Goal: Task Accomplishment & Management: Manage account settings

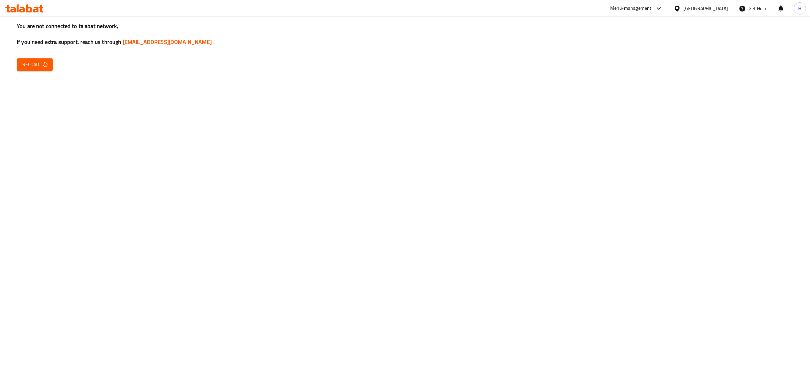
click at [21, 61] on button "Reload" at bounding box center [35, 64] width 36 height 12
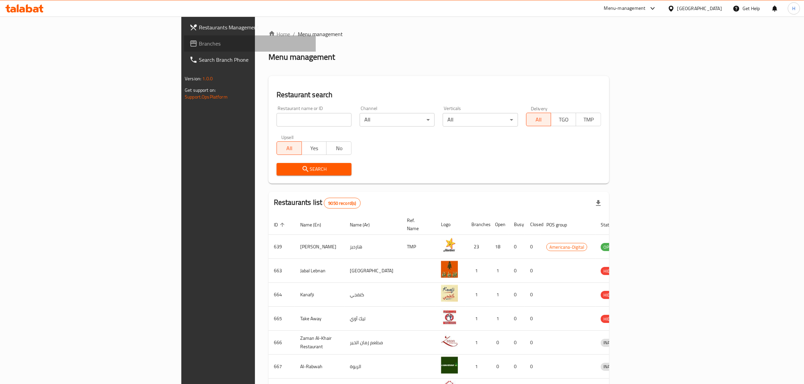
click at [199, 45] on span "Branches" at bounding box center [254, 43] width 111 height 8
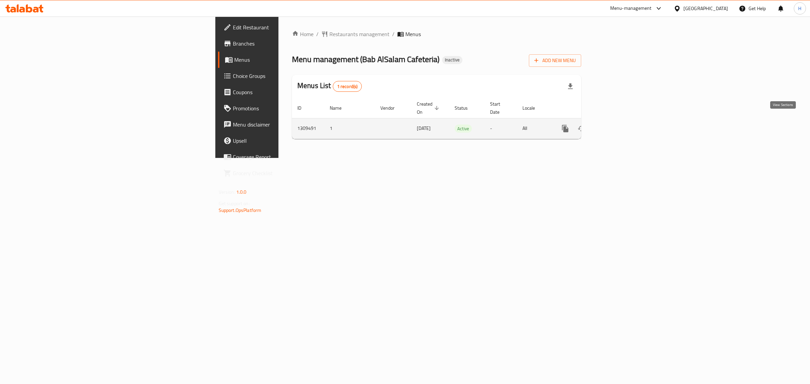
click at [618, 125] on icon "enhanced table" at bounding box center [614, 129] width 8 height 8
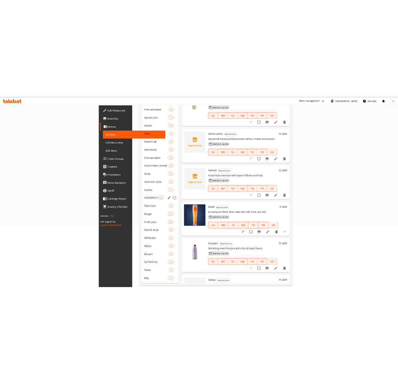
scroll to position [126, 0]
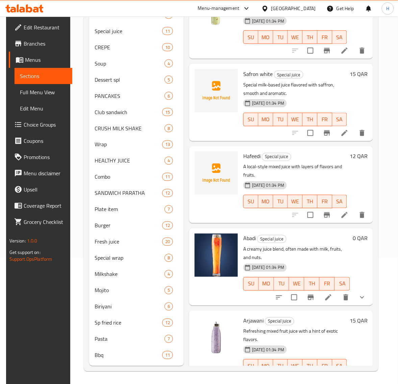
drag, startPoint x: 36, startPoint y: 93, endPoint x: 403, endPoint y: 137, distance: 370.1
click at [36, 93] on span "Full Menu View" at bounding box center [43, 92] width 47 height 8
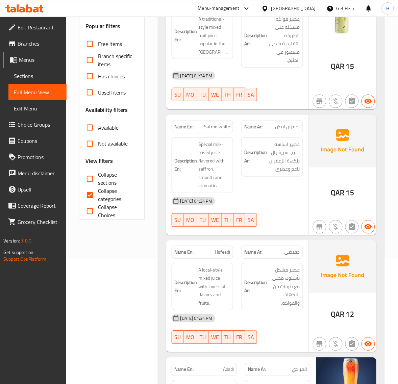
click at [90, 194] on input "Collapse categories" at bounding box center [90, 195] width 16 height 16
checkbox input "false"
click at [93, 178] on input "Collapse sections" at bounding box center [90, 179] width 16 height 16
checkbox input "true"
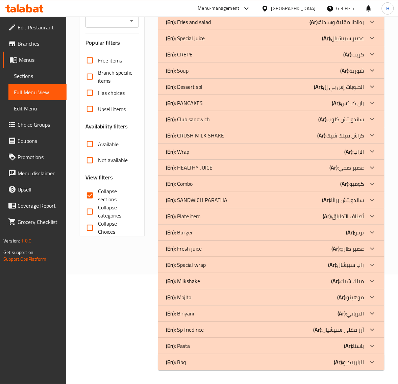
scroll to position [109, 0]
click at [203, 359] on div "(En): Bbq (Ar): الباربيكيو" at bounding box center [265, 362] width 198 height 8
click at [210, 346] on div "(En): Pasta (Ar): باستا" at bounding box center [265, 346] width 198 height 8
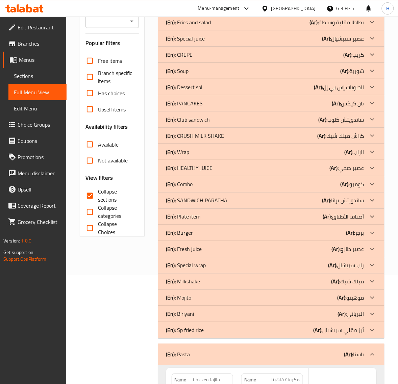
click at [213, 329] on div "(En): Sp fried rice (Ar): أرز مقلي سبيشيال" at bounding box center [265, 330] width 198 height 8
click at [210, 312] on div "(En): [PERSON_NAME] (Ar): البرياني" at bounding box center [265, 314] width 198 height 8
click at [211, 298] on div "(En): Mojito (Ar): موهيتو" at bounding box center [265, 298] width 198 height 8
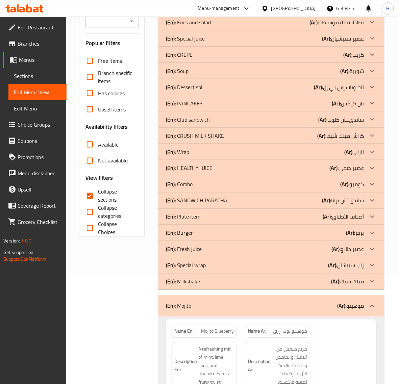
click at [213, 280] on div "(En): Milkshake (Ar): ميلك شيك" at bounding box center [265, 281] width 198 height 8
click at [216, 262] on div "(En): Special wrap (Ar): راب سبيشال" at bounding box center [265, 265] width 198 height 8
click at [219, 250] on div "(En): Fresh juice (Ar): عصير طازج" at bounding box center [265, 249] width 198 height 8
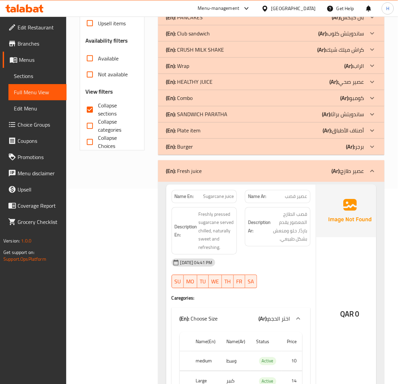
scroll to position [222, 0]
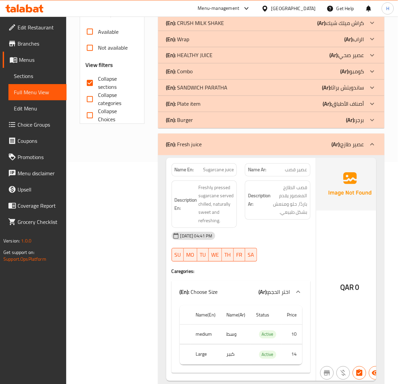
click at [234, 149] on div "(En): Fresh juice (Ar): عصير طازج" at bounding box center [265, 144] width 198 height 8
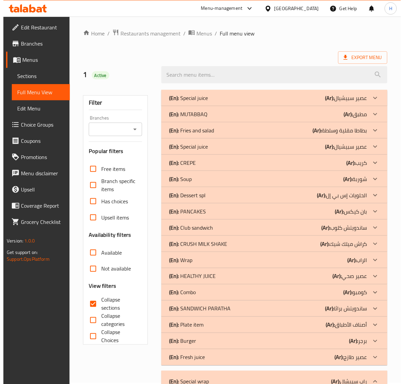
scroll to position [0, 0]
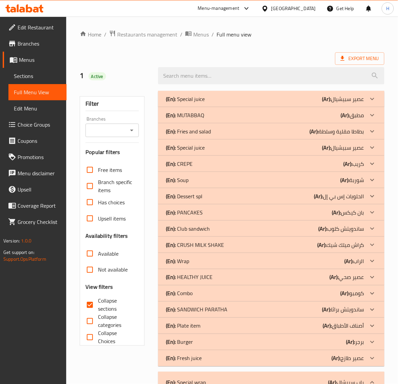
click at [32, 74] on span "Sections" at bounding box center [37, 76] width 47 height 8
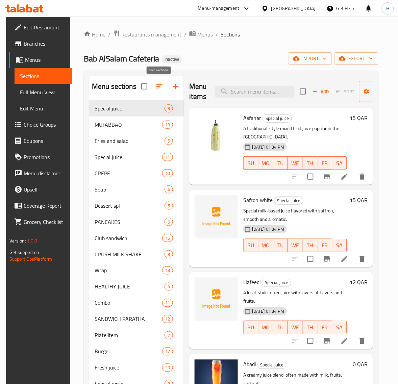
click at [162, 87] on icon "button" at bounding box center [159, 86] width 8 height 8
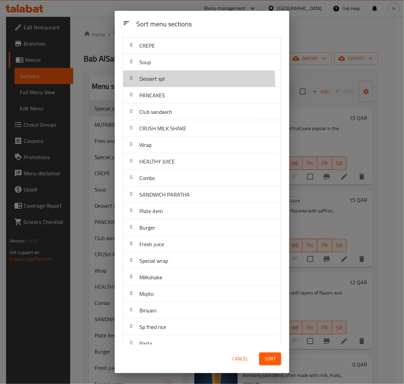
scroll to position [82, 0]
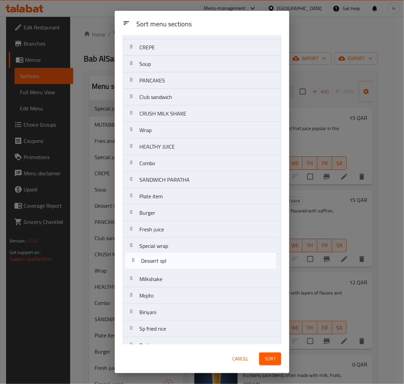
drag, startPoint x: 185, startPoint y: 83, endPoint x: 186, endPoint y: 266, distance: 183.3
click at [186, 266] on nav "Special juice MUTABBAQ Fries and salad Special juice CREPE Soup Dessert spl PAN…" at bounding box center [202, 172] width 158 height 398
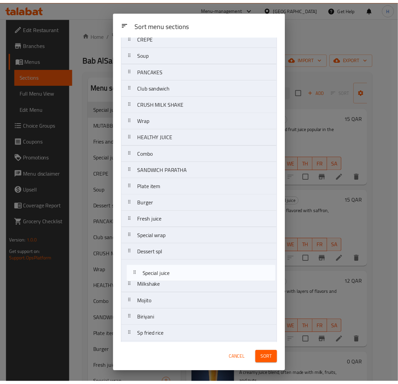
scroll to position [76, 0]
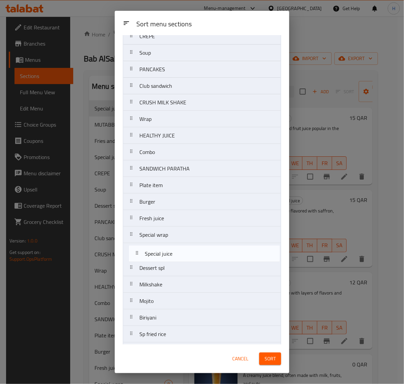
drag, startPoint x: 202, startPoint y: 62, endPoint x: 207, endPoint y: 259, distance: 197.2
click at [207, 259] on nav "Special juice MUTABBAQ Fries and salad Special juice CREPE Soup PANCAKES Club s…" at bounding box center [202, 177] width 158 height 398
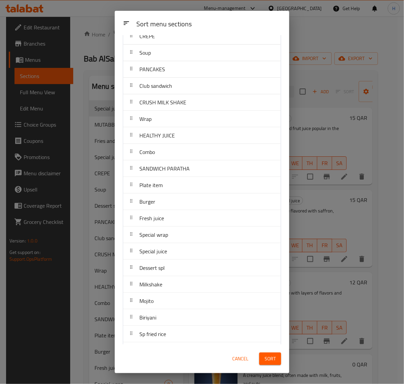
click at [272, 357] on span "Sort" at bounding box center [270, 358] width 11 height 8
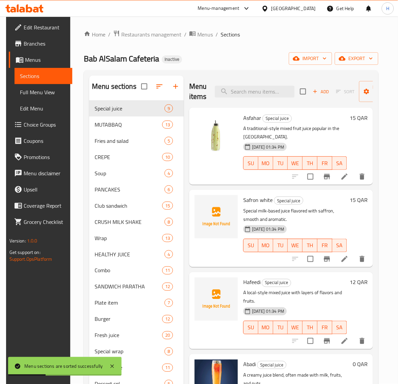
click at [37, 95] on span "Full Menu View" at bounding box center [43, 92] width 47 height 8
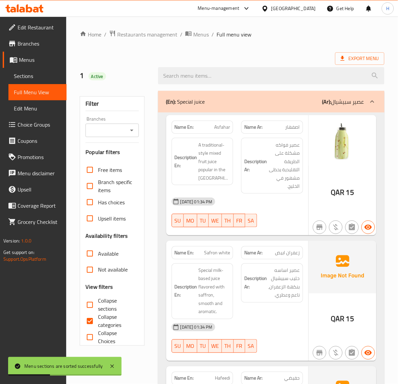
scroll to position [56, 0]
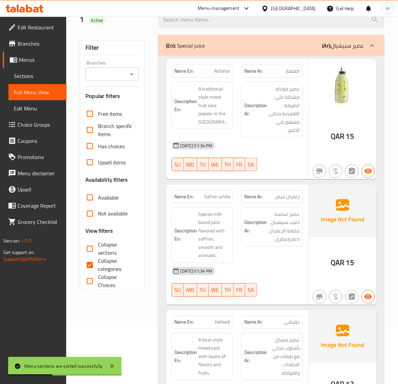
click at [93, 250] on input "Collapse sections" at bounding box center [90, 249] width 16 height 16
checkbox input "true"
click at [95, 263] on input "Collapse categories" at bounding box center [90, 265] width 16 height 16
checkbox input "false"
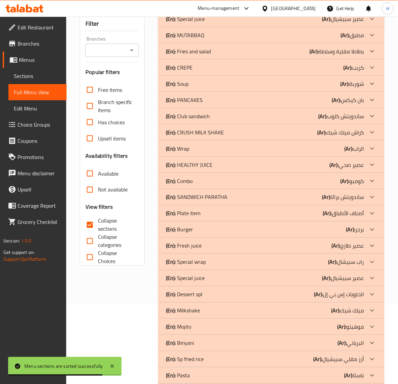
scroll to position [109, 0]
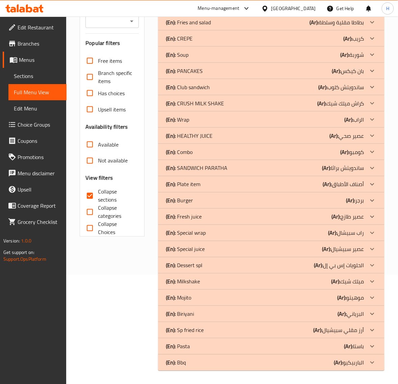
click at [213, 359] on div "(En): Bbq (Ar): الباربيكيو" at bounding box center [265, 362] width 198 height 8
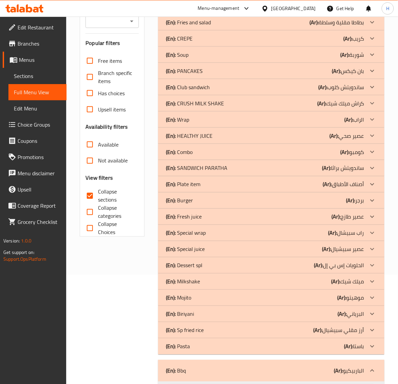
click at [212, 346] on div "(En): Pasta (Ar): باستا" at bounding box center [265, 346] width 198 height 8
click at [214, 328] on div "(En): Sp fried rice (Ar): أرز مقلي سبيشيال" at bounding box center [265, 330] width 198 height 8
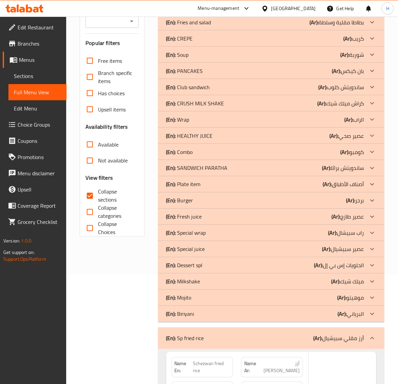
click at [216, 313] on div "(En): [PERSON_NAME] (Ar): البرياني" at bounding box center [265, 314] width 198 height 8
click at [217, 295] on div "(En): Mojito (Ar): موهيتو" at bounding box center [265, 298] width 198 height 8
click at [223, 278] on div "(En): Milkshake (Ar): ميلك شيك" at bounding box center [265, 281] width 198 height 8
click at [229, 265] on div "(En): Dessert spl (Ar): الحلويات إس بي إل" at bounding box center [265, 265] width 198 height 8
click at [234, 248] on div "(En): Special juice (Ar): عصير سبيشيال" at bounding box center [265, 249] width 198 height 8
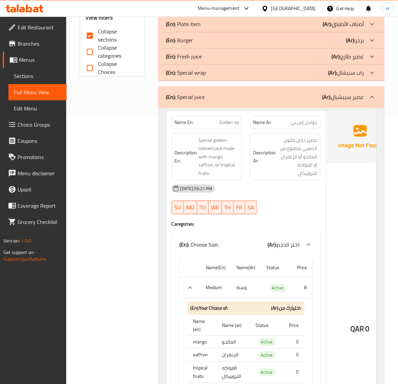
scroll to position [278, 0]
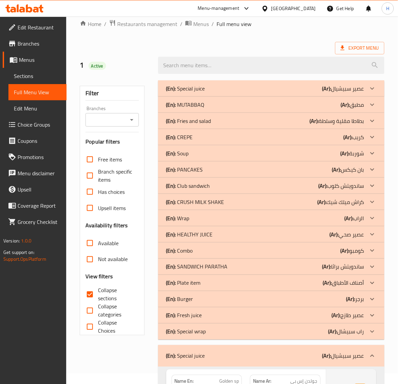
click at [247, 43] on div "Export Menu" at bounding box center [232, 48] width 304 height 12
click at [93, 293] on input "Collapse sections" at bounding box center [90, 294] width 16 height 16
checkbox input "false"
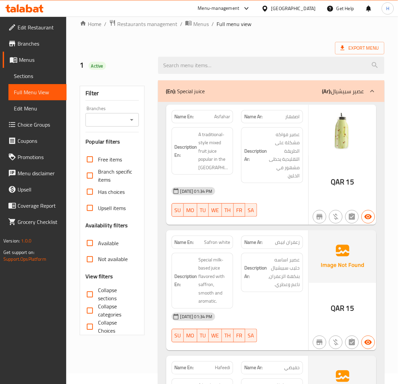
drag, startPoint x: 37, startPoint y: 75, endPoint x: 32, endPoint y: 87, distance: 12.5
click at [37, 75] on span "Sections" at bounding box center [37, 76] width 47 height 8
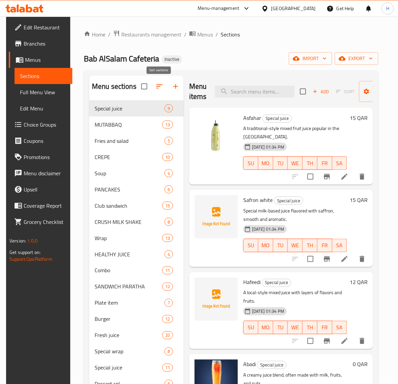
click at [158, 87] on icon "button" at bounding box center [159, 86] width 8 height 8
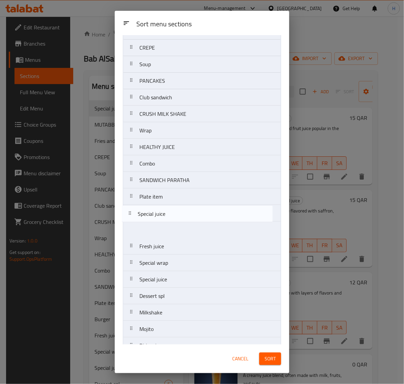
scroll to position [84, 0]
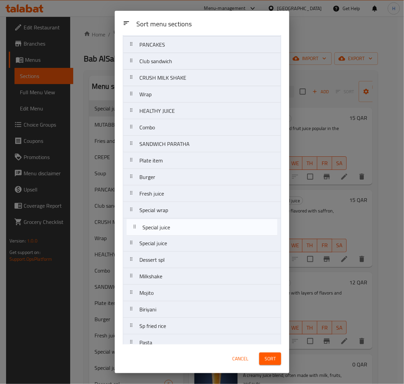
drag, startPoint x: 198, startPoint y: 66, endPoint x: 201, endPoint y: 232, distance: 166.4
click at [201, 232] on nav "Special juice MUTABBAQ Fries and salad CREPE Soup PANCAKES Club sandwich CRUSH …" at bounding box center [202, 169] width 158 height 398
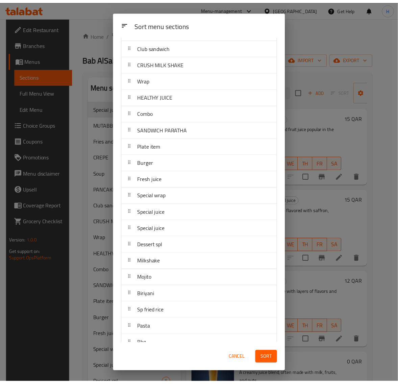
scroll to position [112, 0]
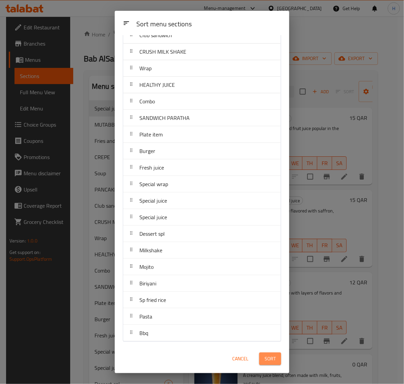
click at [269, 359] on span "Sort" at bounding box center [270, 358] width 11 height 8
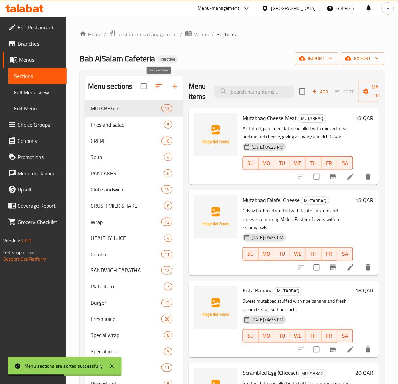
click at [161, 89] on icon "button" at bounding box center [159, 86] width 8 height 8
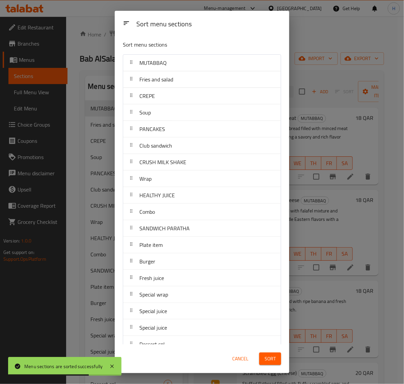
click at [243, 359] on span "Cancel" at bounding box center [240, 358] width 16 height 8
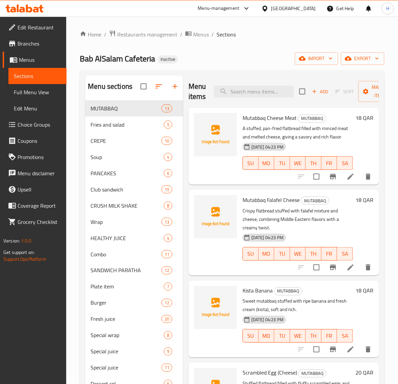
drag, startPoint x: 24, startPoint y: 96, endPoint x: 271, endPoint y: 15, distance: 259.9
click at [24, 96] on span "Full Menu View" at bounding box center [37, 92] width 47 height 8
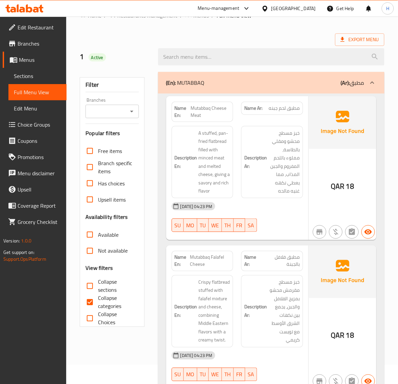
scroll to position [56, 0]
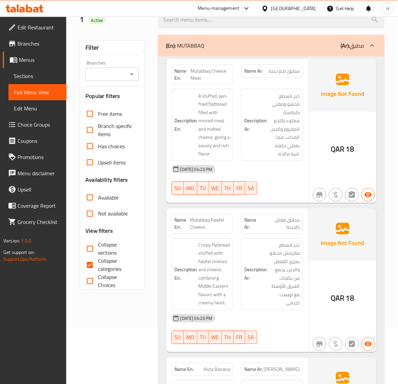
click at [88, 247] on input "Collapse sections" at bounding box center [90, 249] width 16 height 16
checkbox input "true"
click at [96, 264] on input "Collapse categories" at bounding box center [90, 265] width 16 height 16
checkbox input "false"
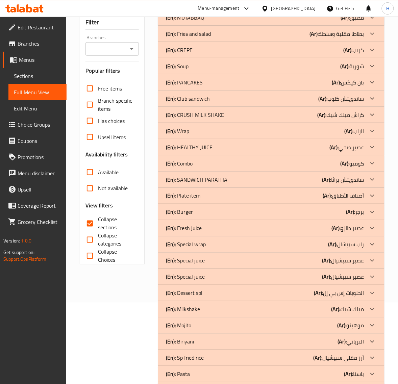
scroll to position [109, 0]
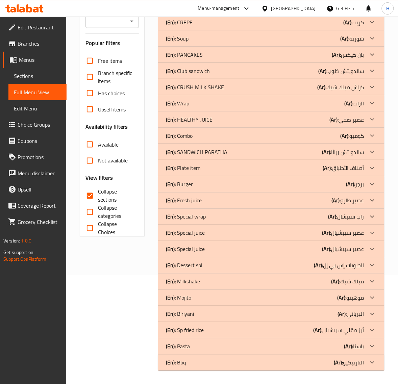
drag, startPoint x: 235, startPoint y: 365, endPoint x: 237, endPoint y: 280, distance: 84.4
click at [235, 365] on div "(En): Bbq (Ar): الباربيكيو" at bounding box center [265, 362] width 198 height 8
click at [236, 347] on div "(En): Pasta (Ar): باستا" at bounding box center [265, 346] width 198 height 8
click at [242, 329] on div "(En): Sp fried rice (Ar): أرز مقلي سبيشيال" at bounding box center [265, 330] width 198 height 8
click at [242, 311] on div "(En): [PERSON_NAME] (Ar): البرياني" at bounding box center [265, 314] width 198 height 8
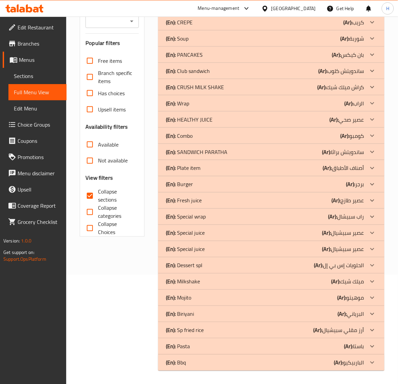
click at [239, 297] on div "(En): Mojito (Ar): موهيتو" at bounding box center [265, 298] width 198 height 8
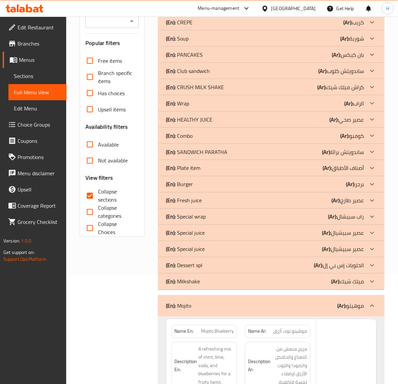
click at [237, 280] on div "(En): Milkshake (Ar): ميلك شيك" at bounding box center [265, 281] width 198 height 8
click at [235, 262] on div "(En): Dessert spl (Ar): الحلويات إس بي إل" at bounding box center [265, 265] width 198 height 8
click at [235, 250] on div "(En): Special juice (Ar): عصير سبيشيال" at bounding box center [265, 249] width 198 height 8
click at [235, 231] on div "(En): Special juice (Ar): عصير سبيشيال" at bounding box center [265, 233] width 198 height 8
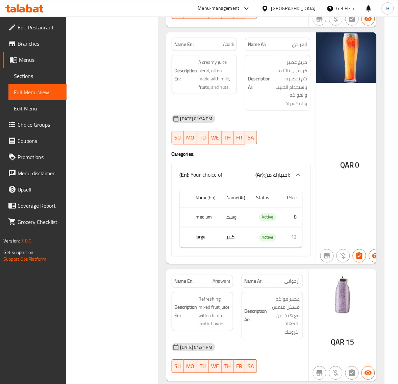
scroll to position [700, 0]
click at [231, 43] on span "Abadi" at bounding box center [228, 44] width 11 height 7
copy span "Abadi"
click at [227, 45] on span "Abadi" at bounding box center [228, 44] width 11 height 7
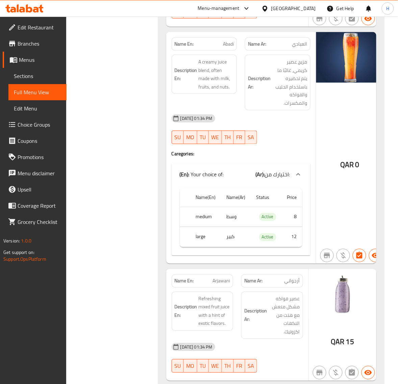
click at [227, 45] on span "Abadi" at bounding box center [228, 44] width 11 height 7
drag, startPoint x: 119, startPoint y: 106, endPoint x: 133, endPoint y: 110, distance: 14.4
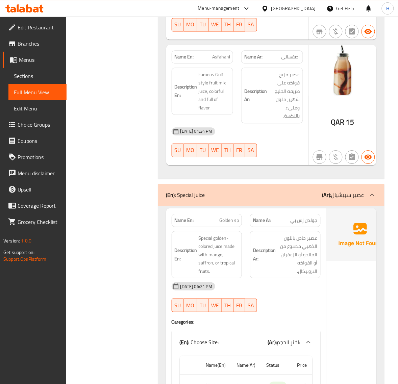
scroll to position [1431, 0]
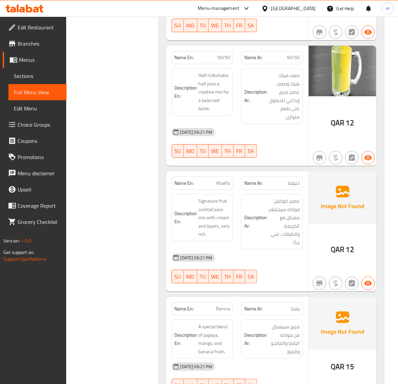
scroll to position [2556, 0]
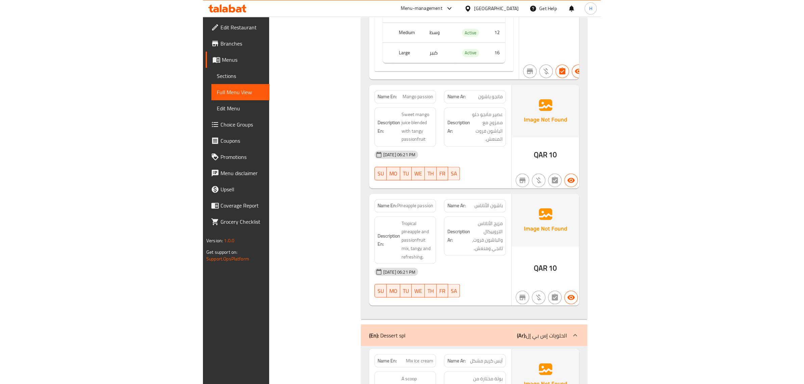
scroll to position [3231, 0]
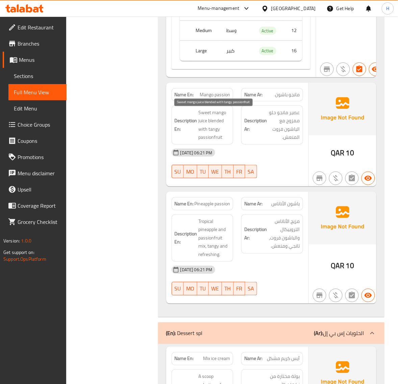
click at [216, 131] on span "Sweet mango juice blended with tangy passionfruit" at bounding box center [214, 124] width 32 height 33
copy span "tangy"
click at [224, 92] on span "Mango passion" at bounding box center [214, 94] width 30 height 7
click at [222, 96] on span "Mango passion" at bounding box center [214, 94] width 30 height 7
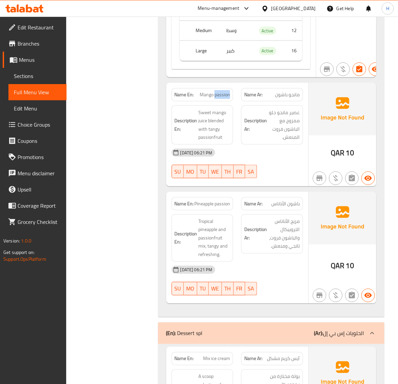
click at [222, 96] on span "Mango passion" at bounding box center [214, 94] width 30 height 7
copy span "Mango passion"
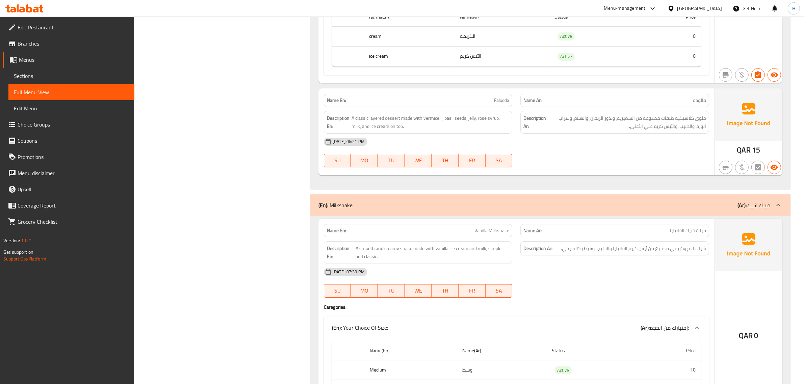
click at [47, 72] on span "Sections" at bounding box center [71, 76] width 115 height 8
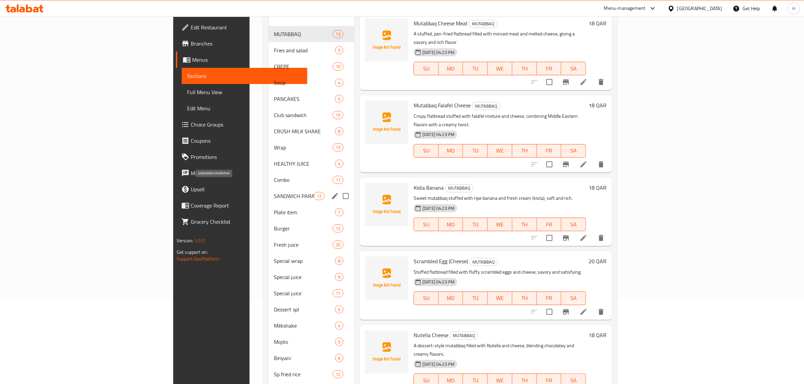
scroll to position [126, 0]
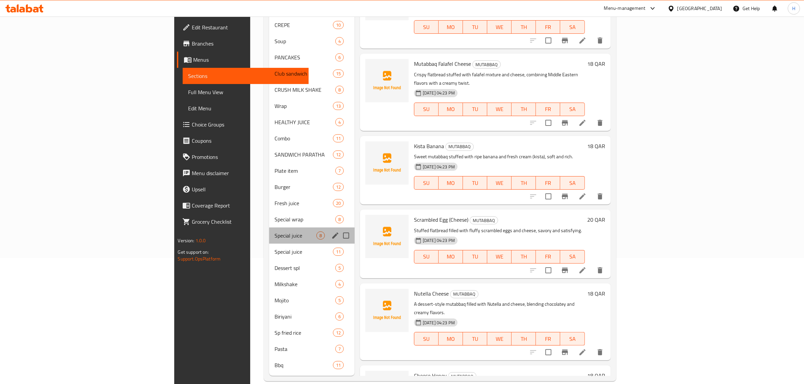
click at [269, 232] on div "Special juice 8" at bounding box center [311, 236] width 85 height 16
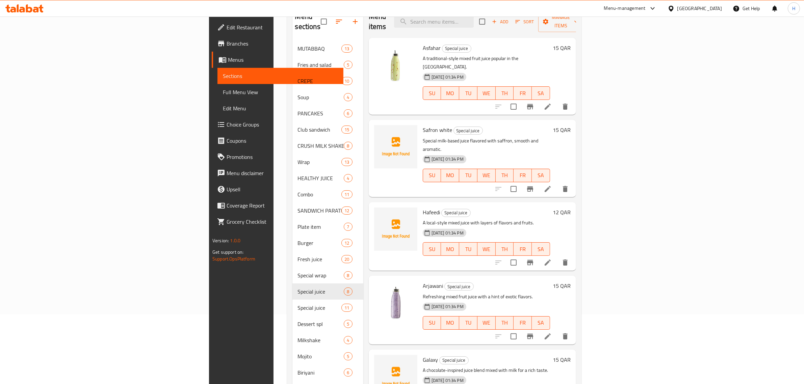
scroll to position [14, 0]
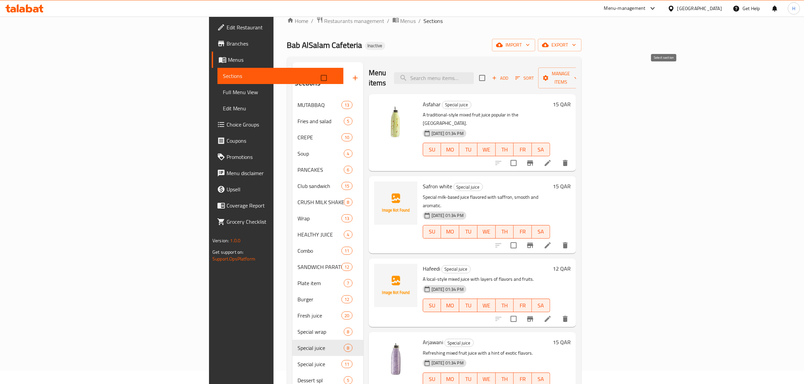
click at [489, 71] on input "checkbox" at bounding box center [482, 78] width 14 height 14
checkbox input "true"
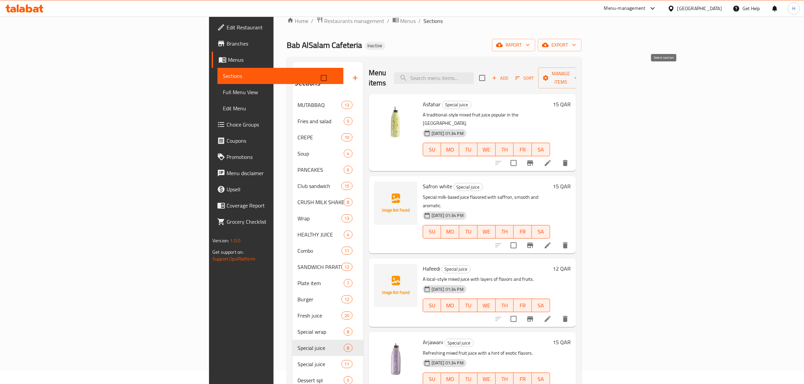
checkbox input "true"
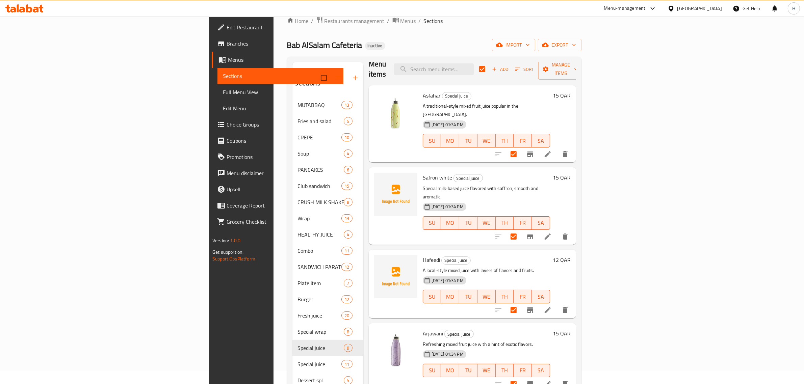
scroll to position [0, 0]
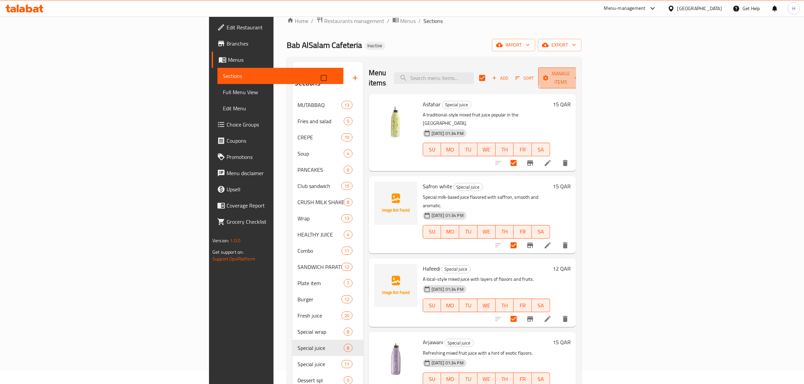
click at [578, 74] on span "Manage items" at bounding box center [560, 78] width 34 height 17
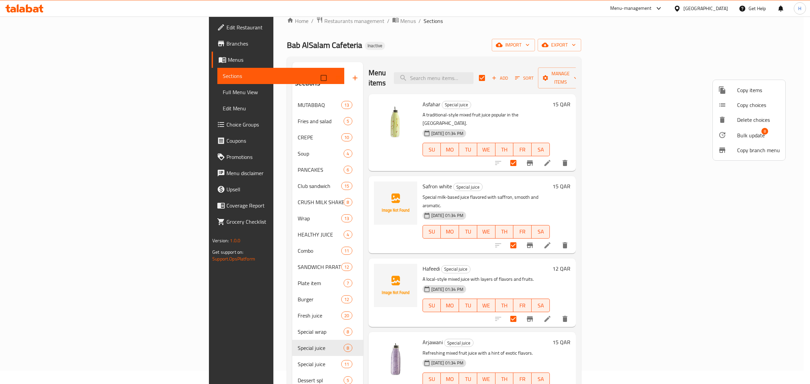
click at [734, 132] on div at bounding box center [727, 135] width 19 height 8
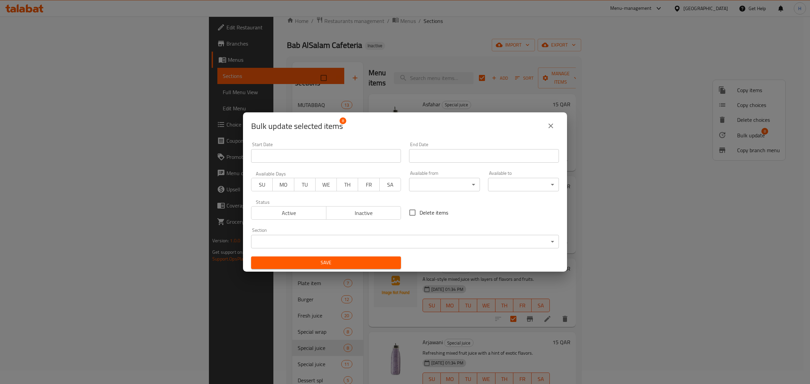
click at [318, 242] on body "​ Menu-management Qatar Get Help H Edit Restaurant Branches Menus Sections Full…" at bounding box center [405, 187] width 810 height 368
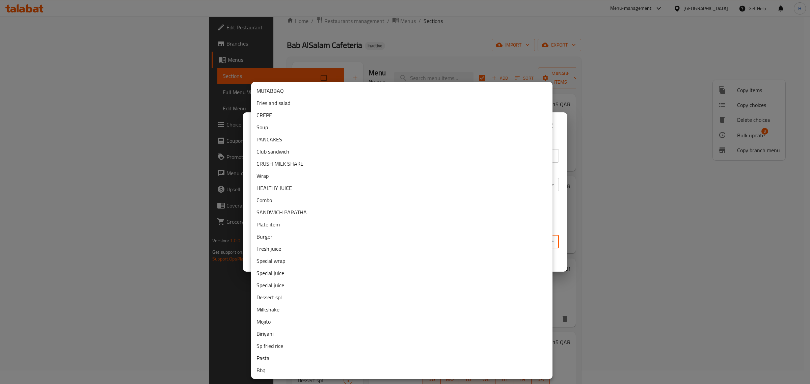
click at [313, 284] on li "Special juice" at bounding box center [401, 285] width 301 height 12
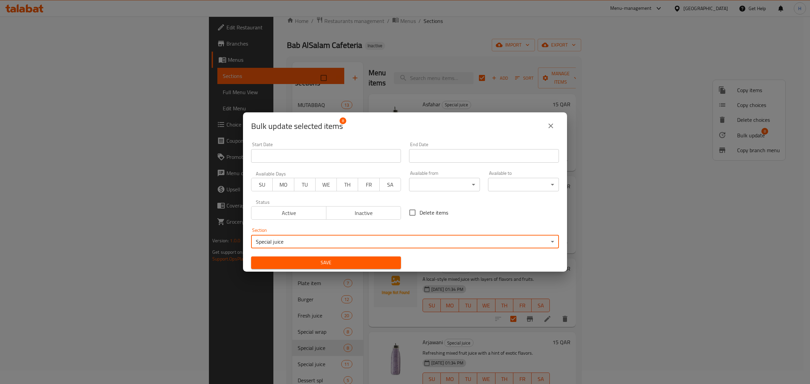
click at [382, 260] on span "Save" at bounding box center [326, 263] width 139 height 8
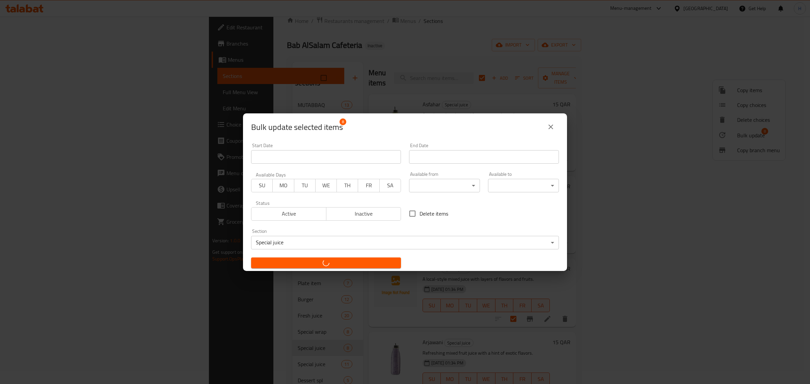
checkbox input "false"
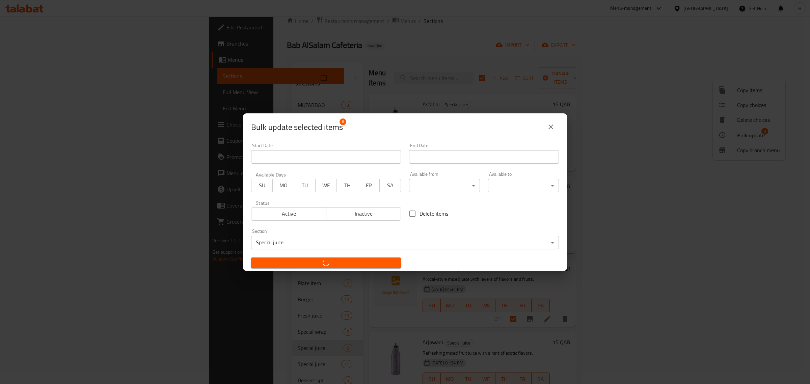
checkbox input "false"
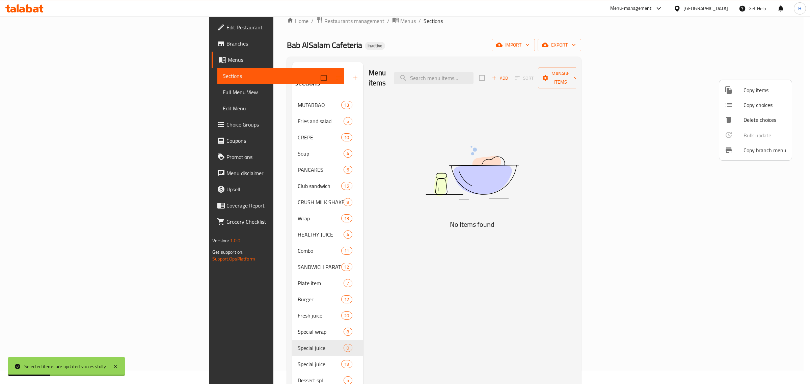
click at [578, 30] on div at bounding box center [405, 192] width 810 height 384
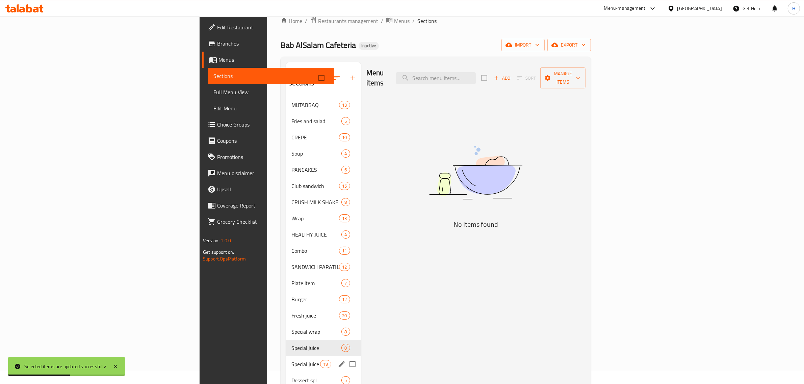
click at [286, 356] on div "Special juice 19" at bounding box center [323, 364] width 75 height 16
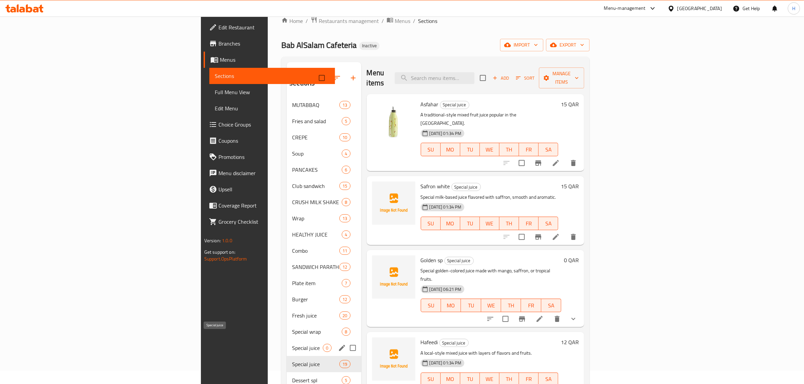
click at [292, 344] on span "Special juice" at bounding box center [307, 348] width 31 height 8
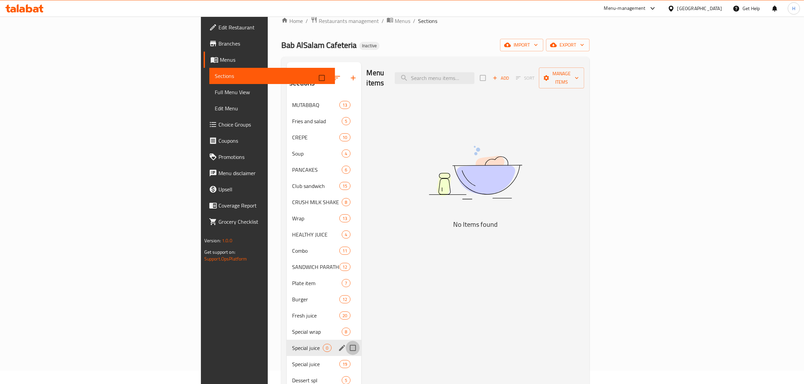
click at [346, 341] on input "Menu sections" at bounding box center [353, 348] width 14 height 14
checkbox input "true"
click at [329, 74] on icon "button" at bounding box center [333, 78] width 8 height 8
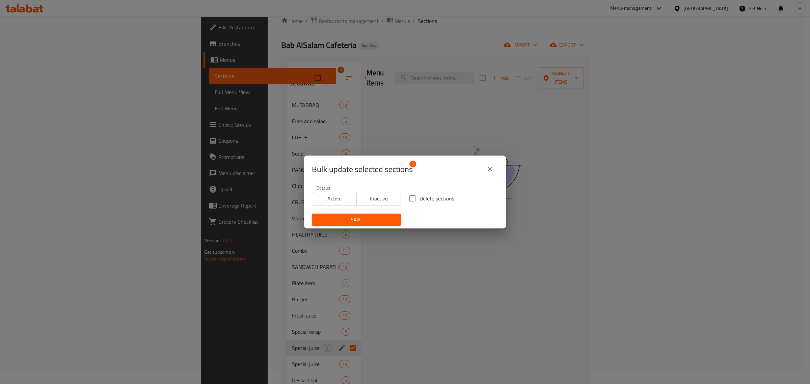
click at [408, 202] on input "Delete sections" at bounding box center [412, 198] width 14 height 14
checkbox input "true"
click at [385, 223] on span "Save" at bounding box center [356, 220] width 78 height 8
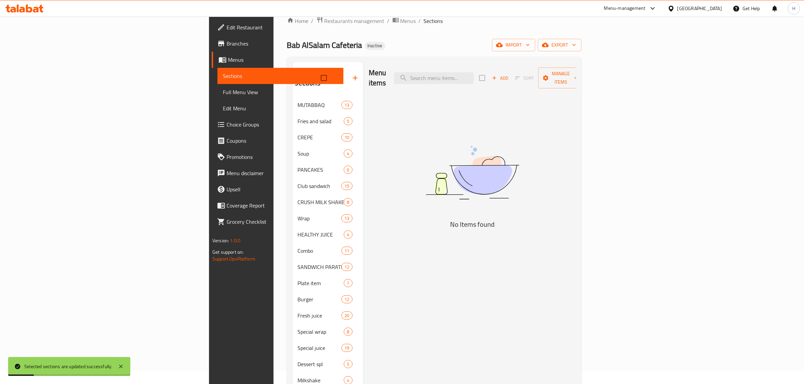
click at [223, 95] on span "Full Menu View" at bounding box center [280, 92] width 115 height 8
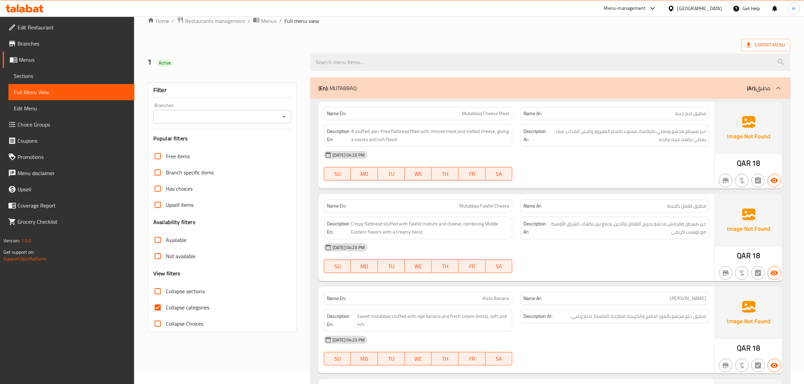
click at [161, 291] on input "Collapse sections" at bounding box center [158, 291] width 16 height 16
checkbox input "true"
click at [164, 308] on input "Collapse categories" at bounding box center [158, 307] width 16 height 16
checkbox input "false"
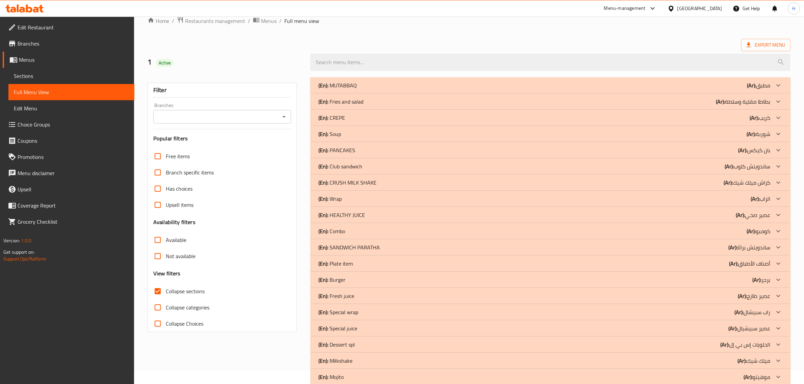
click at [41, 73] on span "Sections" at bounding box center [71, 76] width 115 height 8
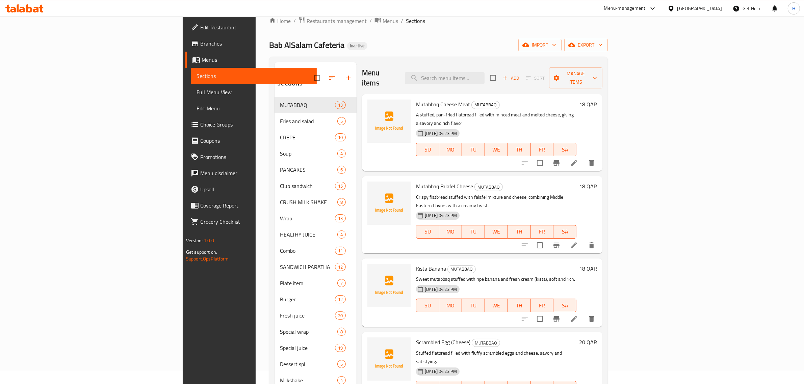
click at [196, 90] on span "Full Menu View" at bounding box center [253, 92] width 115 height 8
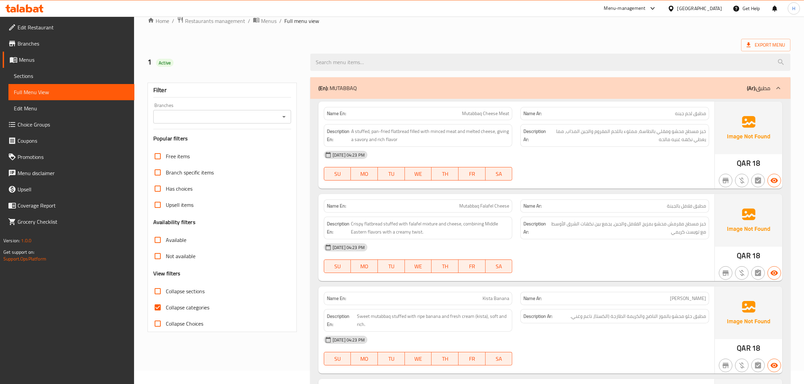
scroll to position [110, 0]
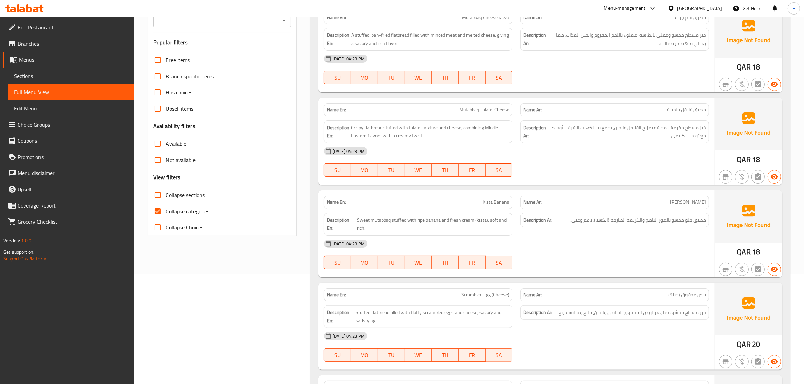
click at [172, 199] on span "Collapse sections" at bounding box center [185, 195] width 39 height 8
click at [166, 203] on input "Collapse sections" at bounding box center [158, 195] width 16 height 16
checkbox input "true"
click at [182, 215] on span "Collapse categories" at bounding box center [188, 211] width 44 height 8
click at [166, 219] on input "Collapse categories" at bounding box center [158, 211] width 16 height 16
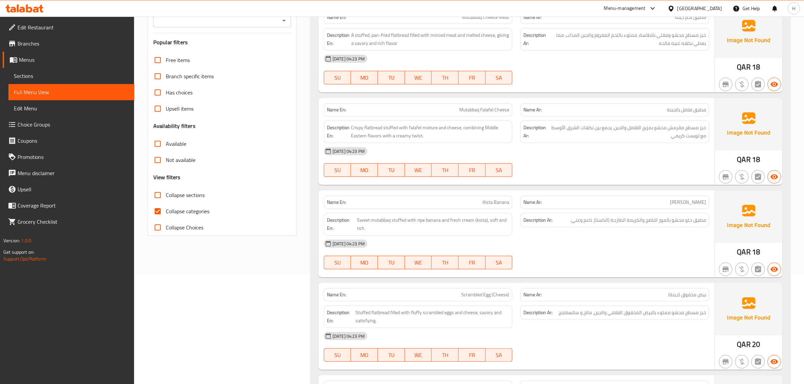
checkbox input "false"
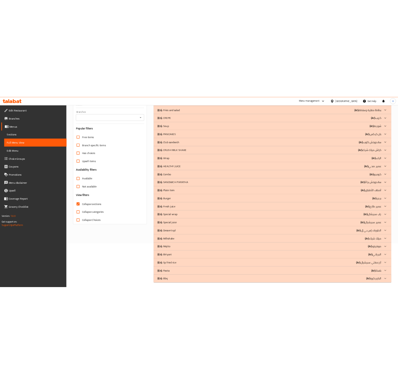
scroll to position [93, 0]
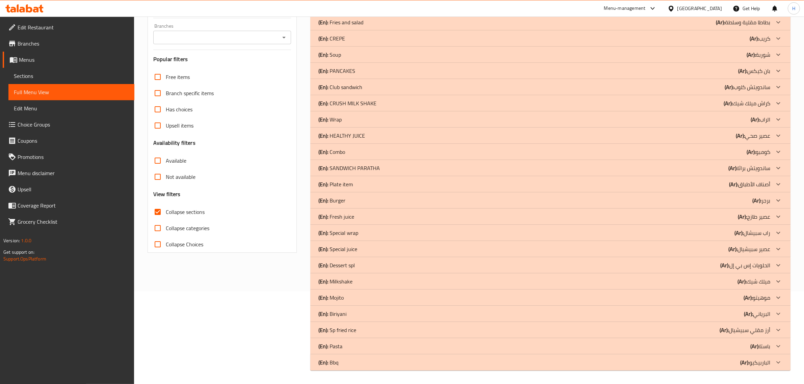
click at [351, 366] on div "(En): Bbq (Ar): الباربيكيو" at bounding box center [544, 362] width 452 height 8
click at [360, 347] on div "(En): Pasta (Ar): باستا" at bounding box center [544, 346] width 452 height 8
click at [369, 332] on div "(En): Sp fried rice (Ar): أرز مقلي سبيشيال" at bounding box center [544, 330] width 452 height 8
click at [372, 308] on div "(En): [PERSON_NAME] (Ar): البرياني" at bounding box center [550, 314] width 480 height 16
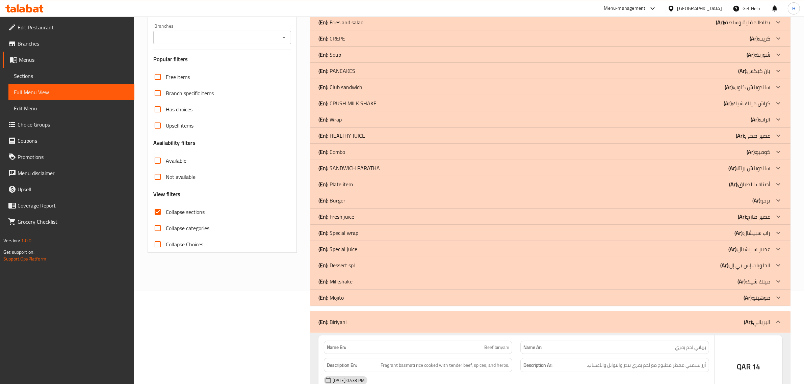
click at [376, 296] on div "(En): Mojito (Ar): موهيتو" at bounding box center [544, 298] width 452 height 8
click at [376, 278] on div "(En): Milkshake (Ar): ميلك شيك" at bounding box center [544, 281] width 452 height 8
click at [381, 265] on div "(En): Dessert spl (Ar): الحلويات إس بي إل" at bounding box center [544, 265] width 452 height 8
click at [383, 247] on div "(En): Special juice (Ar): عصير سبيشيال" at bounding box center [544, 249] width 452 height 8
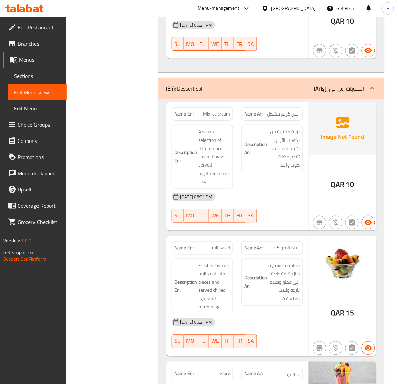
scroll to position [3215, 0]
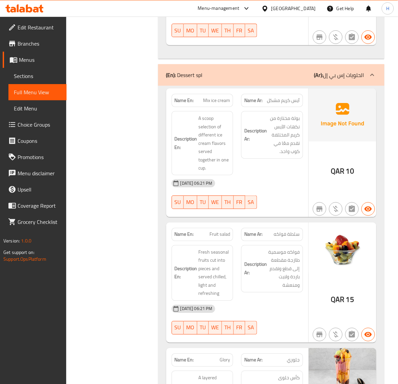
click at [208, 99] on span "Mix ice cream" at bounding box center [216, 100] width 27 height 7
copy span "Mix ice cream"
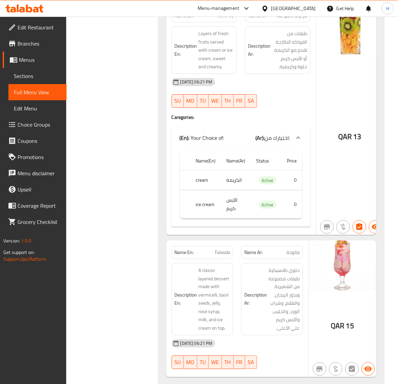
scroll to position [3665, 0]
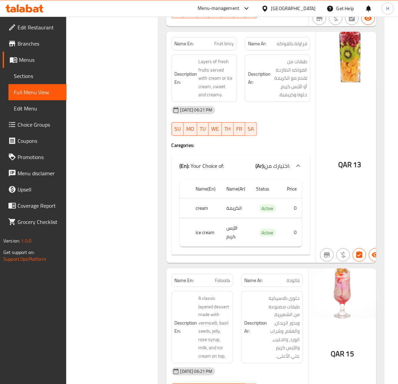
click at [226, 40] on span "Fruit bricy" at bounding box center [224, 43] width 20 height 7
copy span "Fruit bricy"
click at [226, 40] on span "Fruit bricy" at bounding box center [224, 43] width 20 height 7
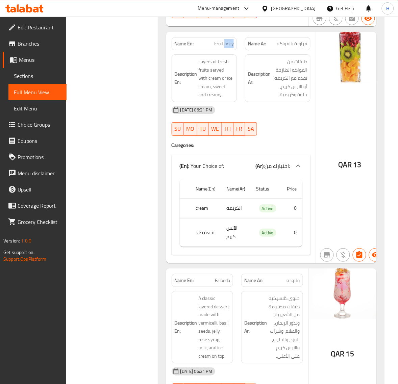
click at [226, 40] on span "Fruit bricy" at bounding box center [224, 43] width 20 height 7
copy span "Fruit bricy"
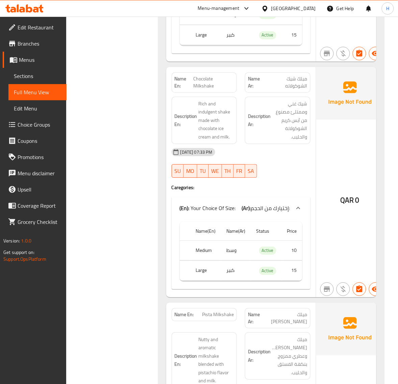
scroll to position [4537, 0]
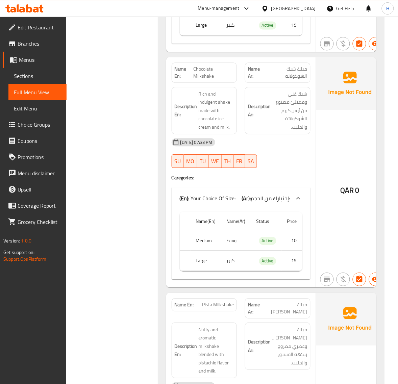
click at [203, 68] on span "Chocolate Milkshake" at bounding box center [213, 72] width 41 height 14
copy span "Chocolate Milkshake"
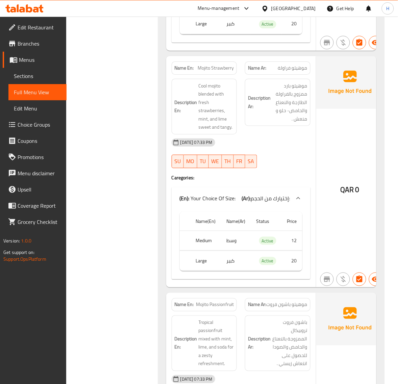
scroll to position [5296, 0]
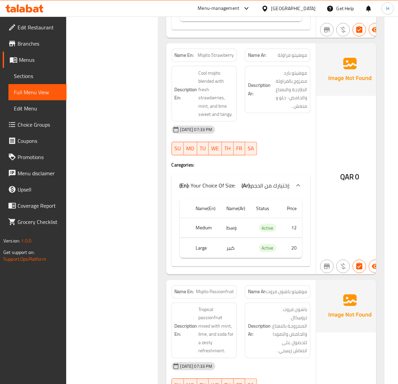
click at [229, 52] on span "Mojito Strawberry" at bounding box center [215, 55] width 36 height 7
copy span "Mojito Strawberry"
click at [119, 91] on div "Filter Branches Branches Popular filters Free items Branch specific items Has c…" at bounding box center [115, 202] width 78 height 10825
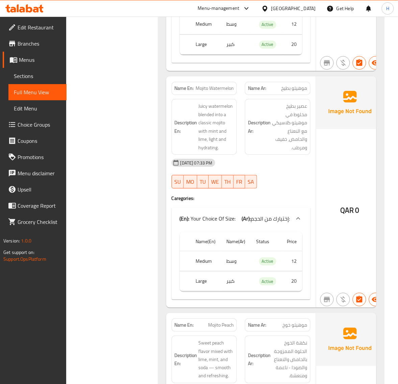
scroll to position [5747, 0]
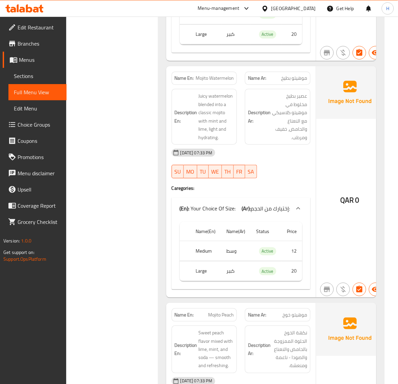
click at [221, 82] on span "Mojito Watermelon" at bounding box center [214, 78] width 38 height 7
copy span "Mojito Watermelon"
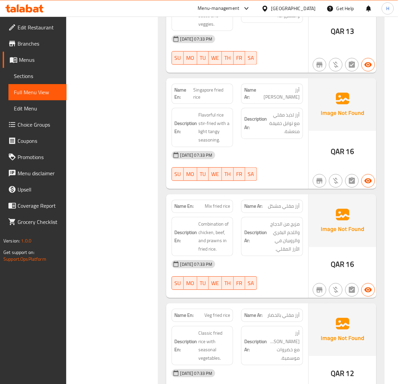
scroll to position [7125, 0]
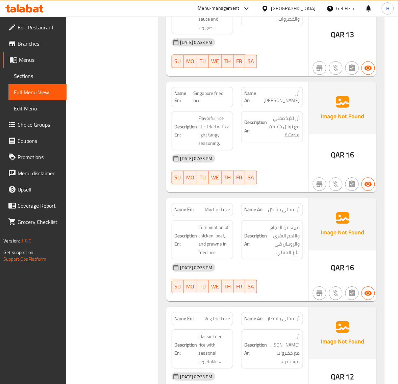
click at [205, 96] on span "Singapore fried rice" at bounding box center [211, 97] width 37 height 14
copy span "Singapore fried rice"
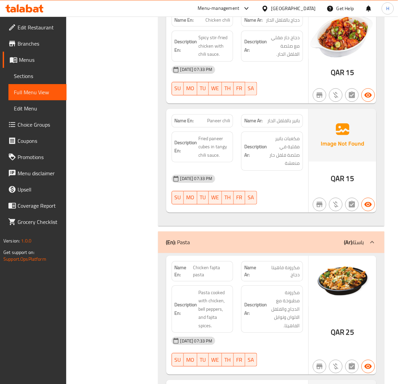
scroll to position [8222, 0]
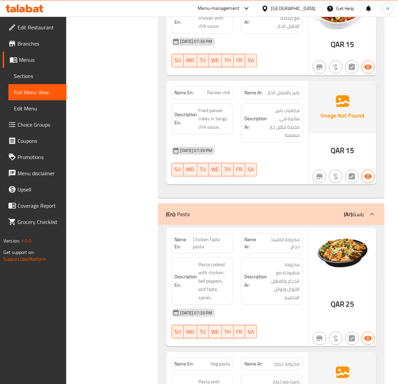
click at [227, 97] on span "Paneer chili" at bounding box center [218, 92] width 23 height 7
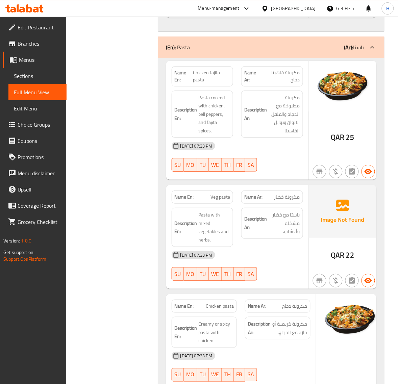
scroll to position [8391, 0]
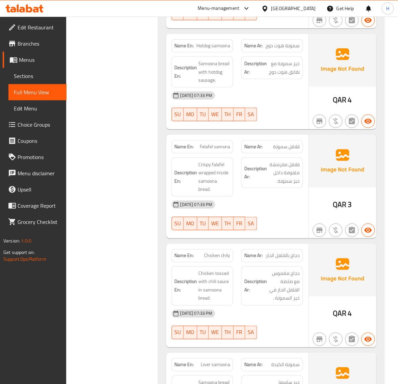
scroll to position [9572, 0]
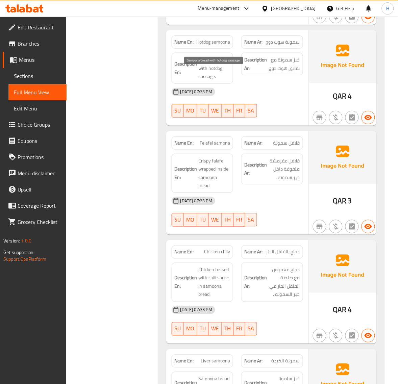
click at [208, 81] on span "Samoona bread with hotdog sausage." at bounding box center [214, 68] width 32 height 25
click at [220, 46] on span "Hotdog samoona" at bounding box center [213, 41] width 34 height 7
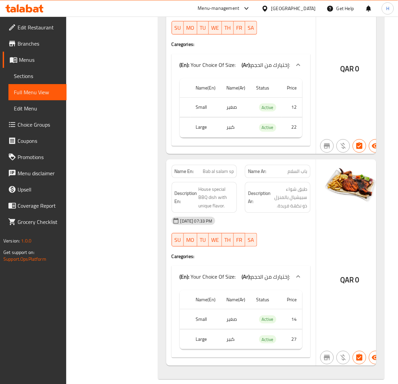
scroll to position [10554, 0]
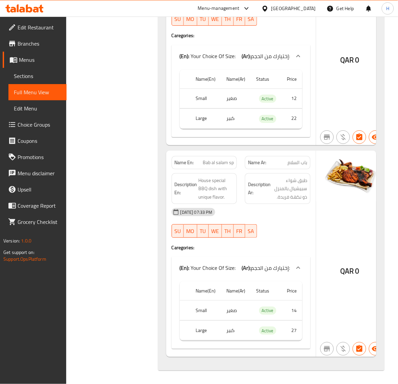
click at [212, 162] on span "Bab al salam sp" at bounding box center [218, 162] width 31 height 7
click at [303, 165] on span "باب السلام" at bounding box center [298, 162] width 20 height 7
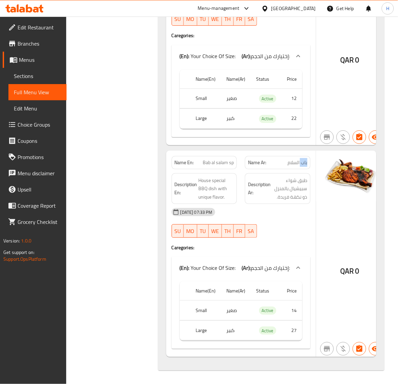
click at [303, 165] on span "باب السلام" at bounding box center [298, 162] width 20 height 7
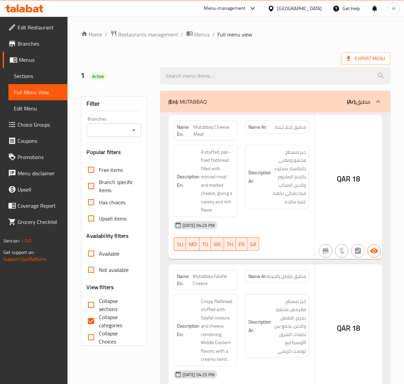
click at [28, 76] on div at bounding box center [202, 192] width 404 height 384
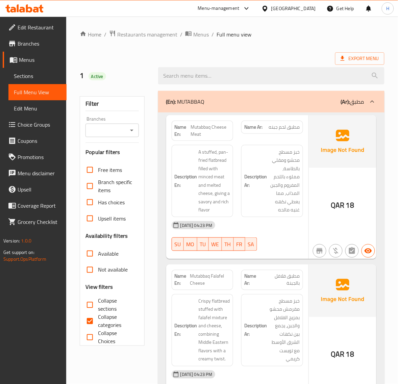
click at [33, 78] on span "Sections" at bounding box center [37, 76] width 47 height 8
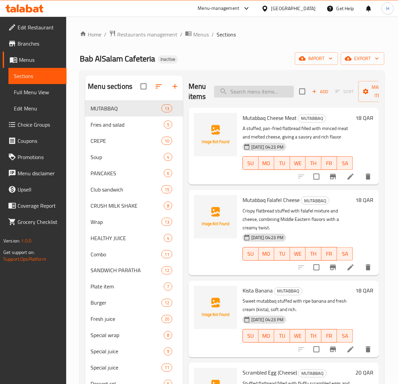
click at [279, 93] on input "search" at bounding box center [254, 92] width 80 height 12
paste input "Abadi"
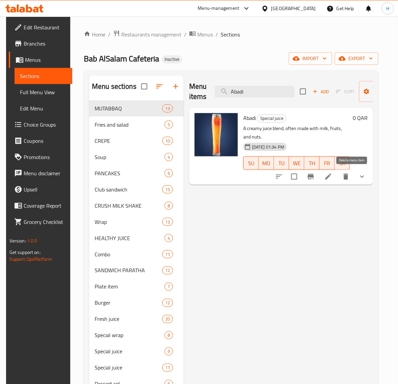
click at [348, 179] on icon "delete" at bounding box center [345, 176] width 5 height 6
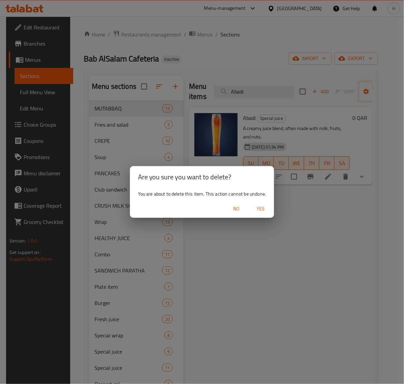
click at [263, 207] on span "Yes" at bounding box center [260, 209] width 16 height 8
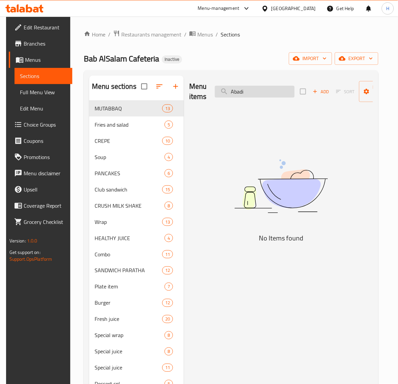
click at [247, 90] on input "Abadi" at bounding box center [255, 92] width 80 height 12
paste input "Mango passion"
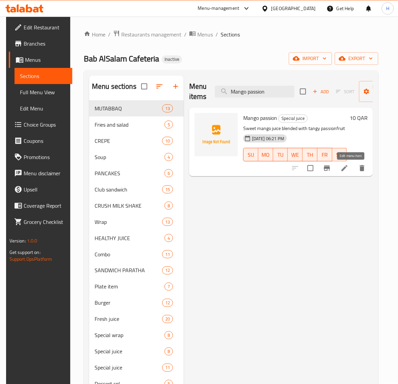
type input "Mango passion"
click at [347, 167] on icon at bounding box center [344, 168] width 6 height 6
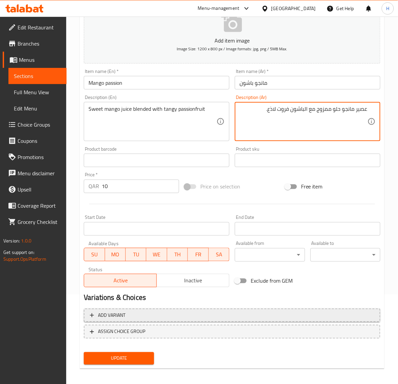
scroll to position [92, 0]
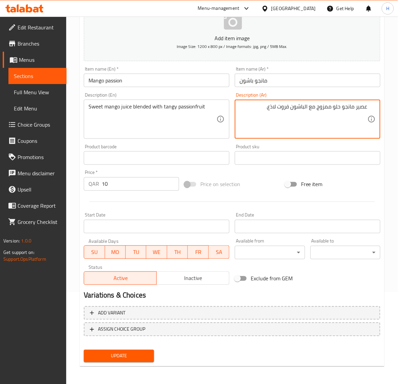
type textarea "عصير مانجو حلو ممزوج مع الباشون فروت لاذع."
click at [133, 358] on span "Update" at bounding box center [118, 356] width 59 height 8
click at [128, 352] on span "Update" at bounding box center [118, 356] width 59 height 8
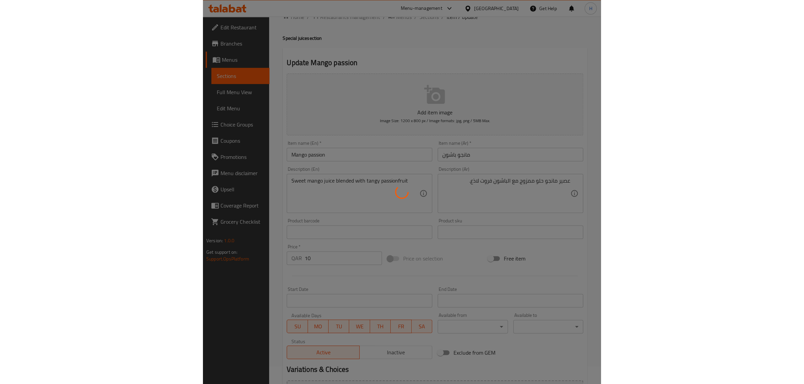
scroll to position [0, 0]
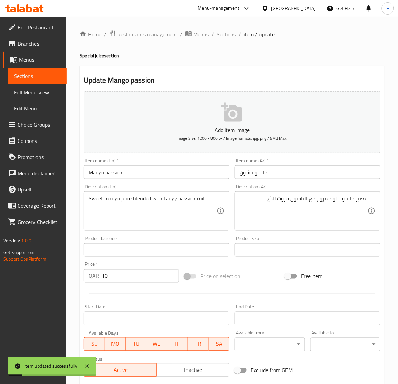
drag, startPoint x: 225, startPoint y: 30, endPoint x: 151, endPoint y: 1, distance: 80.6
click at [225, 30] on span "Sections" at bounding box center [225, 34] width 19 height 8
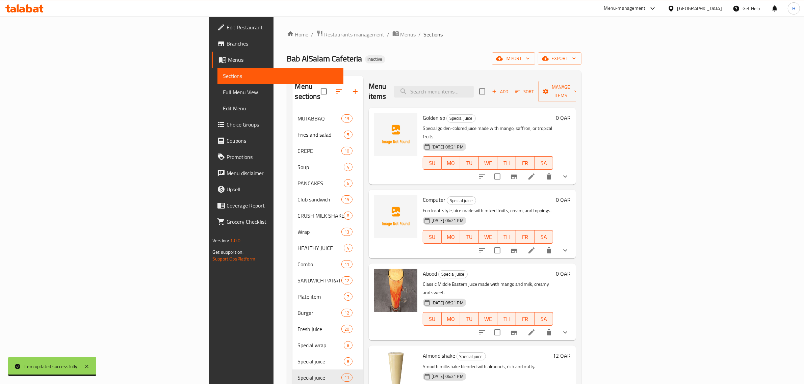
drag, startPoint x: 73, startPoint y: 94, endPoint x: 160, endPoint y: 0, distance: 128.5
click at [223, 94] on span "Full Menu View" at bounding box center [280, 92] width 115 height 8
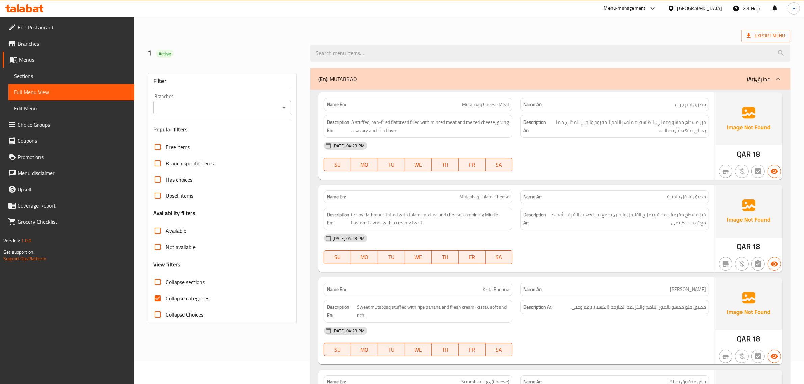
scroll to position [28, 0]
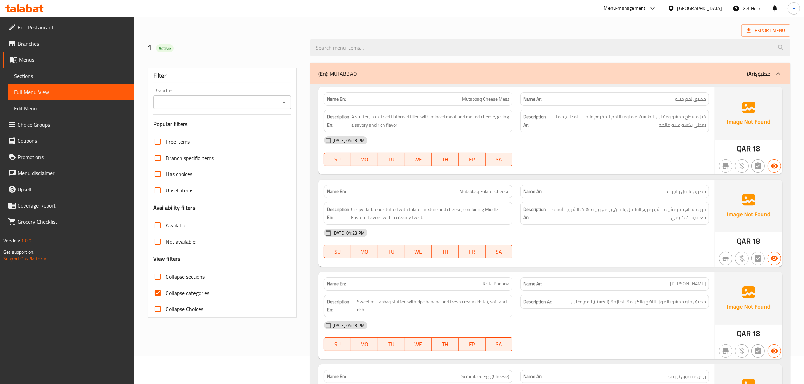
drag, startPoint x: 165, startPoint y: 274, endPoint x: 329, endPoint y: 215, distance: 175.0
click at [165, 274] on input "Collapse sections" at bounding box center [158, 277] width 16 height 16
checkbox input "true"
click at [171, 292] on span "Collapse categories" at bounding box center [188, 293] width 44 height 8
click at [166, 292] on input "Collapse categories" at bounding box center [158, 293] width 16 height 16
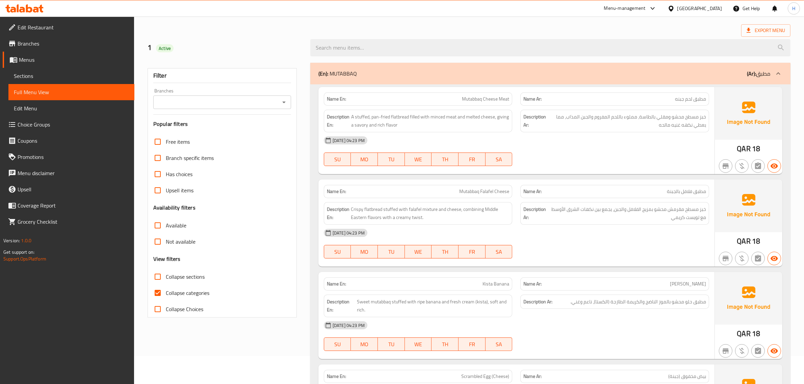
checkbox input "false"
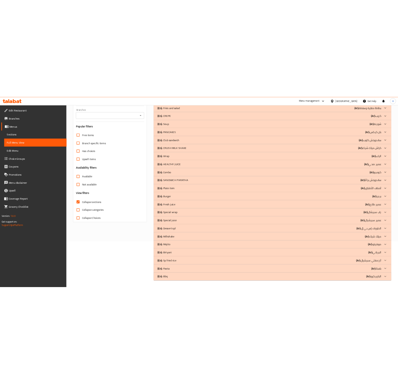
scroll to position [93, 0]
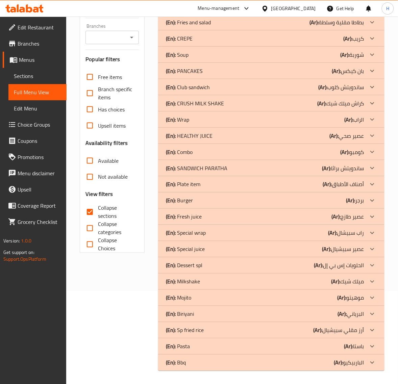
click at [44, 76] on span "Sections" at bounding box center [37, 76] width 47 height 8
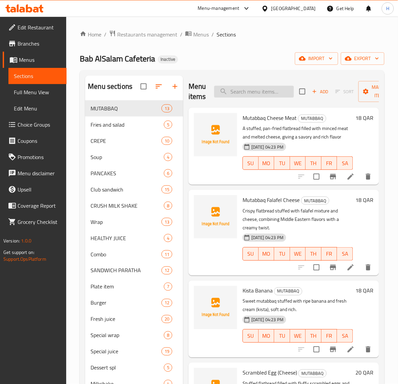
click at [272, 96] on input "search" at bounding box center [254, 92] width 80 height 12
paste input "Mix ice cream"
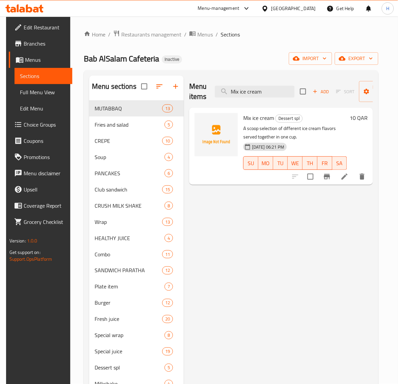
type input "Mix ice cream"
click at [344, 178] on li at bounding box center [344, 176] width 19 height 12
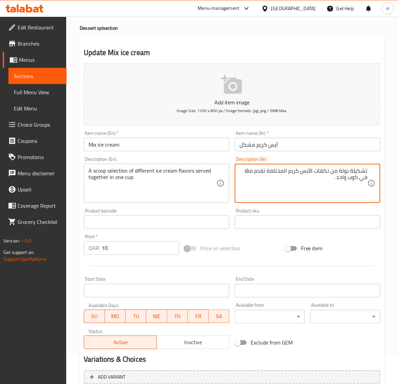
scroll to position [92, 0]
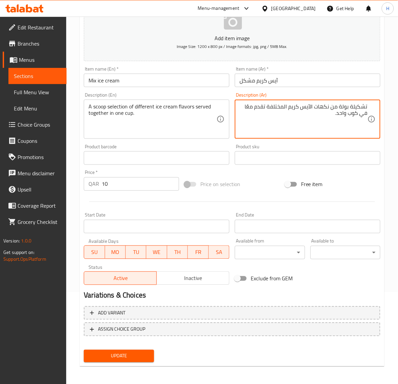
type textarea "تشكيلة بولة من نكهات الآيس كريم المختلفة تقدم معًا في كوب واحد."
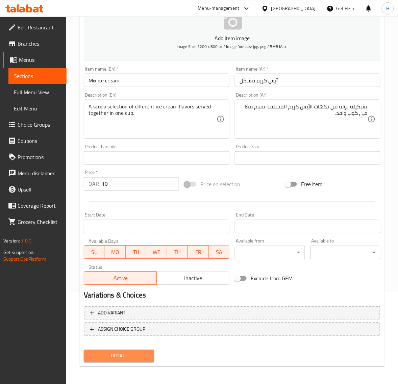
click at [149, 350] on button "Update" at bounding box center [119, 356] width 70 height 12
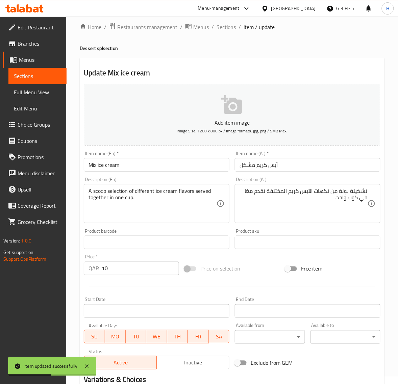
scroll to position [0, 0]
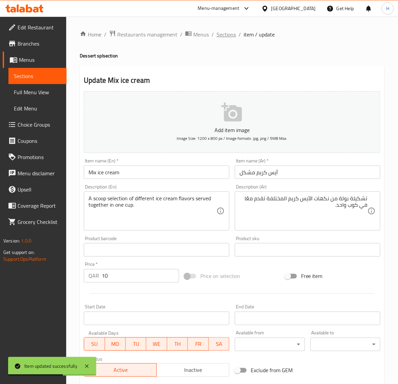
click at [225, 30] on span "Sections" at bounding box center [225, 34] width 19 height 8
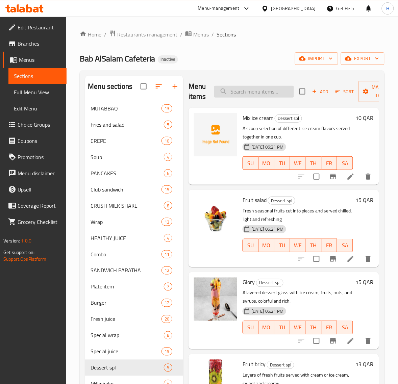
click at [269, 95] on input "search" at bounding box center [254, 92] width 80 height 12
paste input "Fruit bricy"
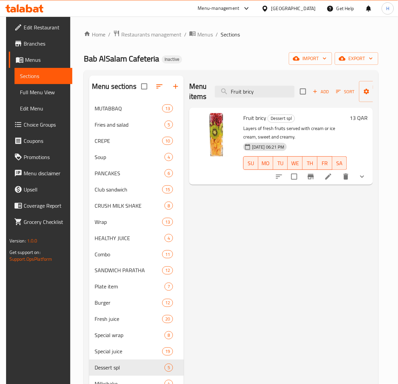
type input "Fruit bricy"
click at [332, 178] on icon at bounding box center [328, 176] width 8 height 8
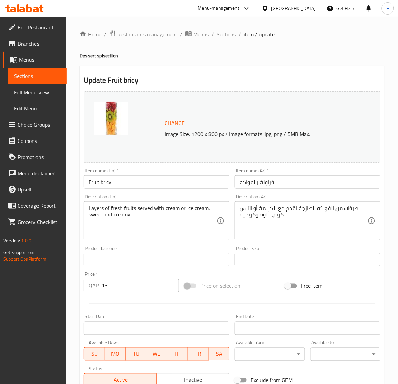
click at [303, 182] on input "فراولة بالفواكه" at bounding box center [307, 182] width 145 height 14
paste input "[PERSON_NAME]"
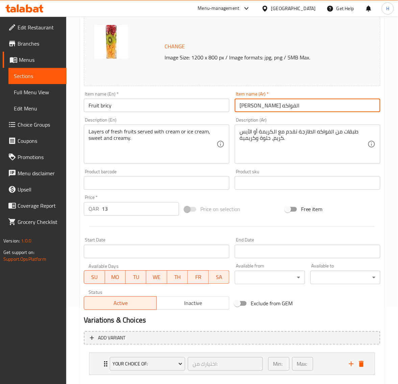
scroll to position [114, 0]
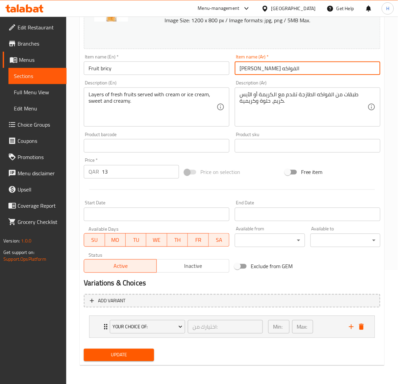
type input "[PERSON_NAME] الفواكه"
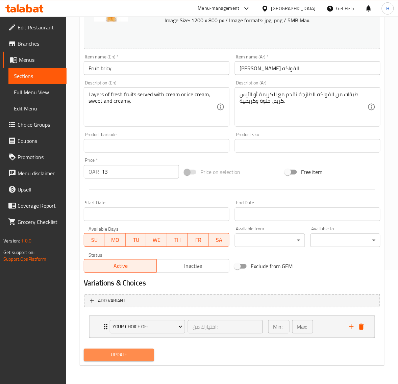
click at [131, 355] on span "Update" at bounding box center [118, 355] width 59 height 8
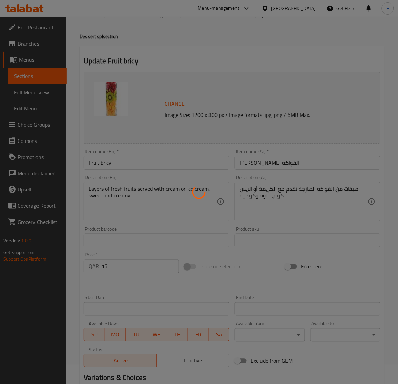
scroll to position [0, 0]
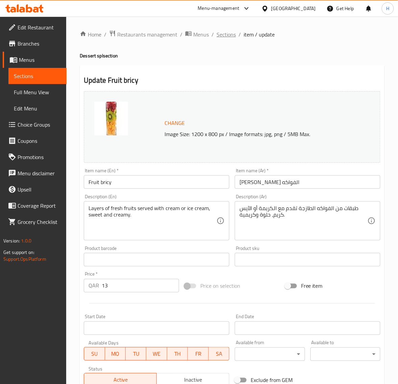
click at [230, 32] on span "Sections" at bounding box center [225, 34] width 19 height 8
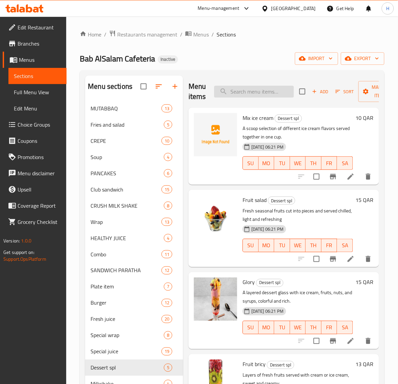
click at [260, 89] on input "search" at bounding box center [254, 92] width 80 height 12
paste input "Chocolate Milkshake"
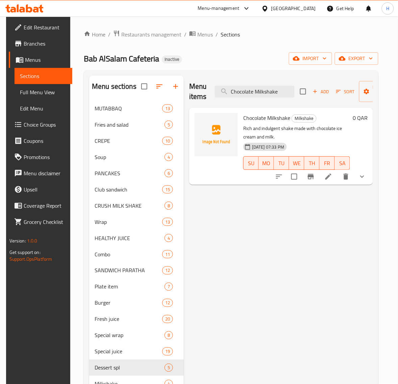
type input "Chocolate Milkshake"
click at [332, 175] on icon at bounding box center [328, 176] width 8 height 8
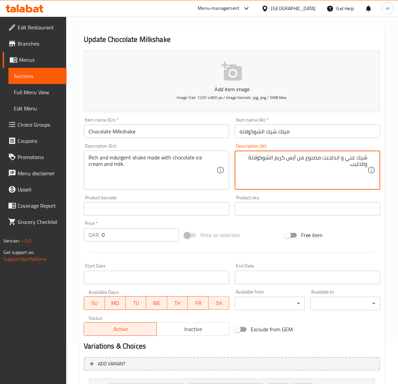
scroll to position [104, 0]
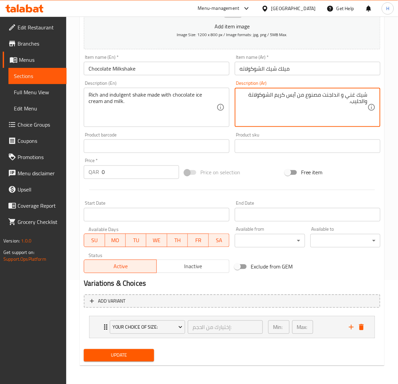
type textarea "شيك غني و اندلجنت مصنوع من آيس كريم الشوكولاتة والحليب."
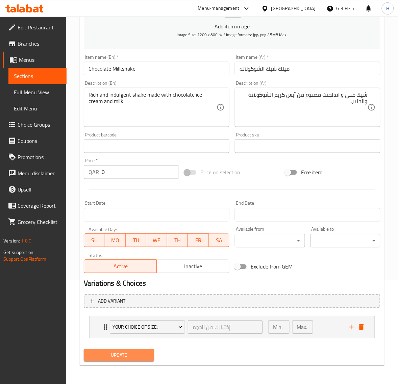
click at [124, 360] on button "Update" at bounding box center [119, 355] width 70 height 12
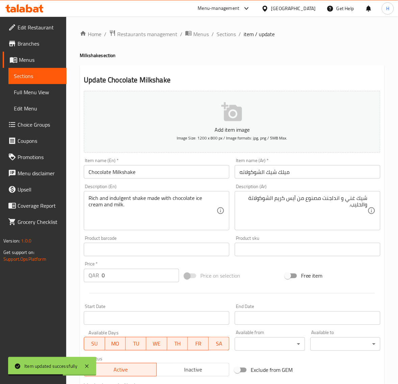
scroll to position [0, 0]
click at [230, 30] on span "Sections" at bounding box center [225, 34] width 19 height 8
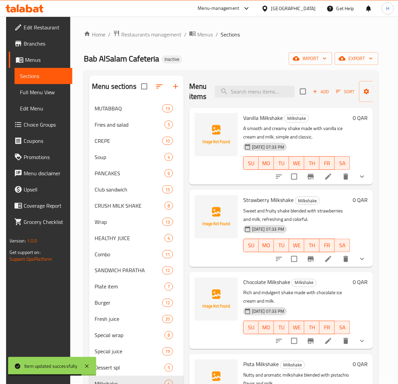
click at [272, 48] on div "Home / Restaurants management / Menus / Sections Bab AlSalam Cafeteria Inactive…" at bounding box center [231, 255] width 294 height 451
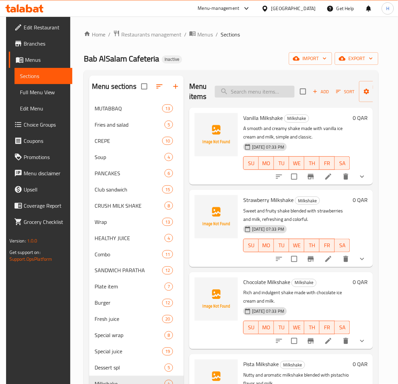
click at [257, 91] on input "search" at bounding box center [255, 92] width 80 height 12
paste input "Mojito Strawberry"
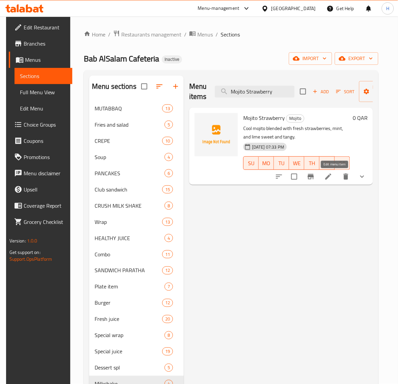
type input "Mojito Strawberry"
click at [332, 178] on icon at bounding box center [328, 176] width 8 height 8
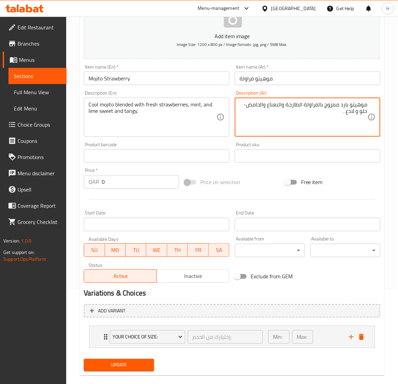
scroll to position [104, 0]
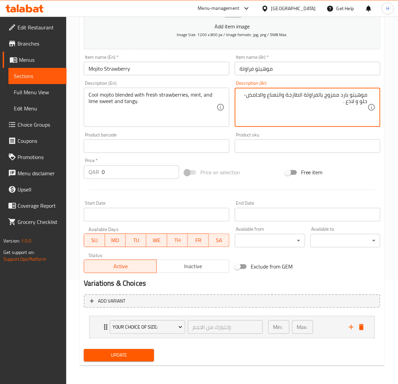
type textarea "موهيتو بارد ممزوج بالفراولة الطازجة والنعناع والحامض- حلو و لاذع ."
click at [133, 353] on span "Update" at bounding box center [118, 355] width 59 height 8
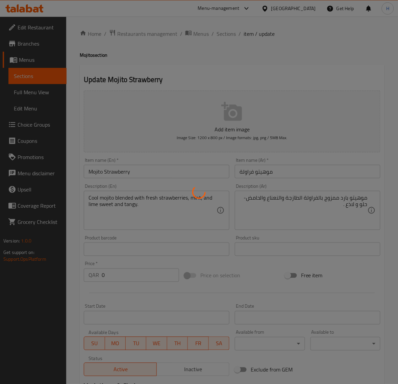
scroll to position [0, 0]
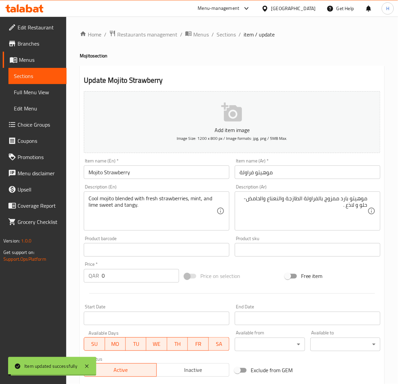
drag, startPoint x: 233, startPoint y: 36, endPoint x: 188, endPoint y: 20, distance: 47.6
click at [233, 36] on span "Sections" at bounding box center [225, 34] width 19 height 8
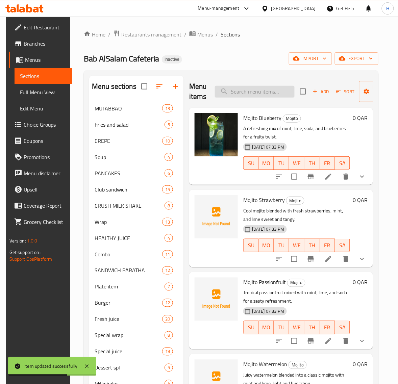
click at [246, 90] on input "search" at bounding box center [255, 92] width 80 height 12
paste input "Mojito Watermelon"
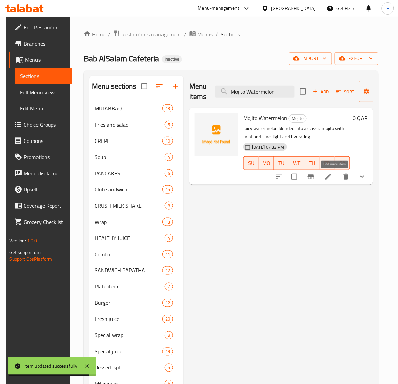
type input "Mojito Watermelon"
click at [331, 176] on icon at bounding box center [328, 176] width 6 height 6
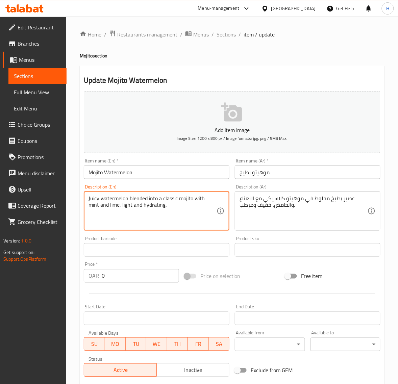
click at [96, 200] on textarea "Juicy watermelon blended into a classic mojito with mint and lime, light and hy…" at bounding box center [152, 211] width 128 height 32
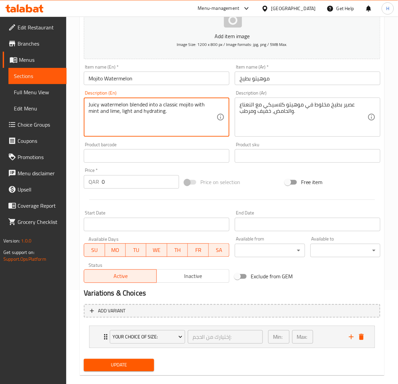
scroll to position [104, 0]
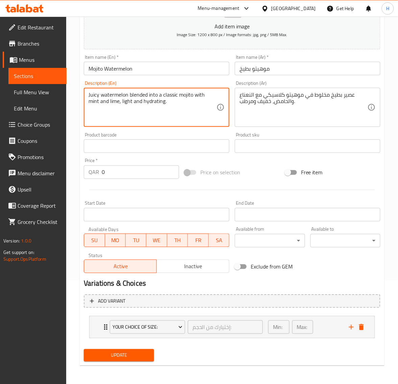
click at [148, 352] on span "Update" at bounding box center [118, 355] width 59 height 8
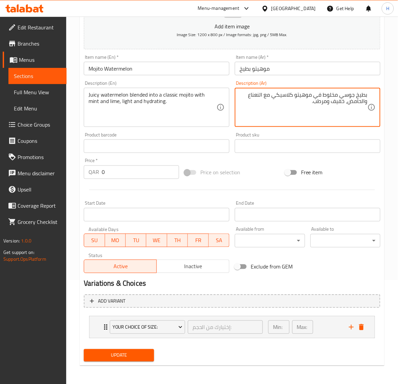
type textarea "بطيخ جوسي مخلوط في موهيتو كلاسيكي مع النعناع والحامض، خفيف ومرطب."
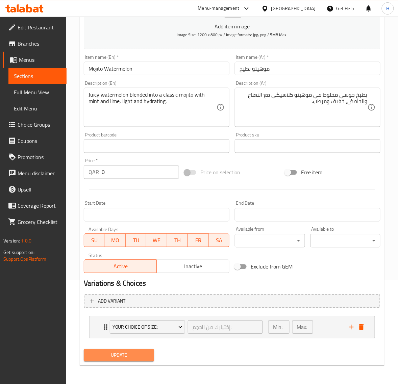
click at [143, 351] on span "Update" at bounding box center [118, 355] width 59 height 8
click at [135, 351] on span "Update" at bounding box center [118, 355] width 59 height 8
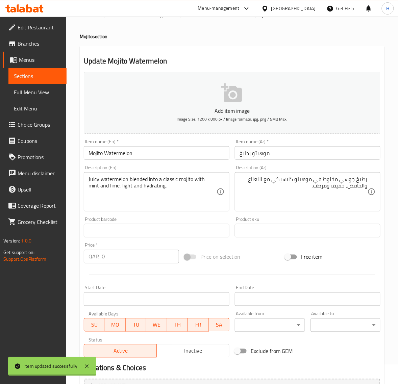
scroll to position [0, 0]
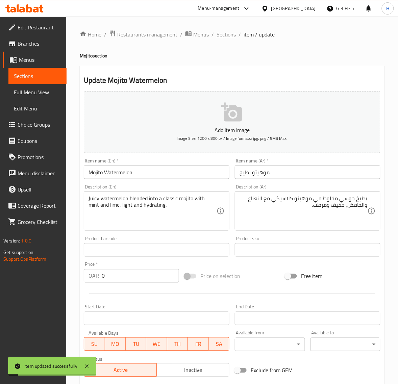
click at [232, 31] on span "Sections" at bounding box center [225, 34] width 19 height 8
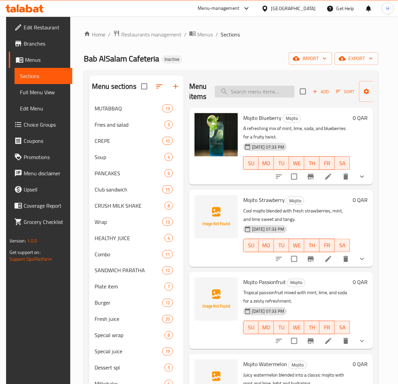
click at [264, 93] on input "search" at bounding box center [255, 92] width 80 height 12
paste input "Singapore fried rice"
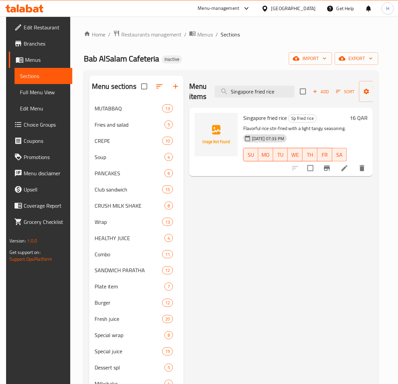
type input "Singapore fried rice"
click at [346, 167] on li at bounding box center [344, 168] width 19 height 12
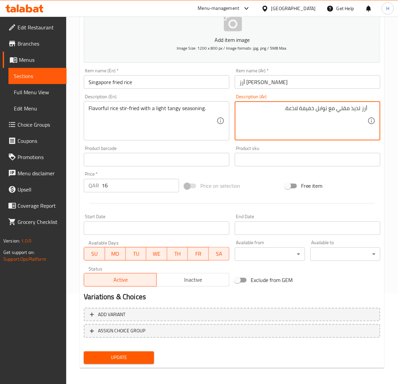
scroll to position [92, 0]
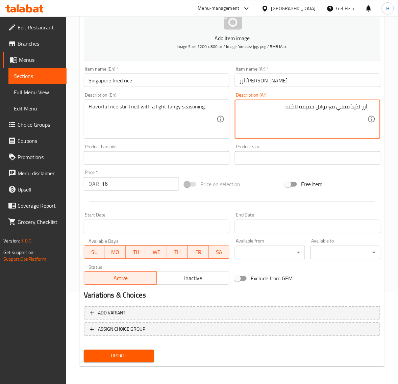
type textarea "أرز لذيذ مقلي مع توابل خفيفة لاذعة."
click at [142, 352] on span "Update" at bounding box center [118, 356] width 59 height 8
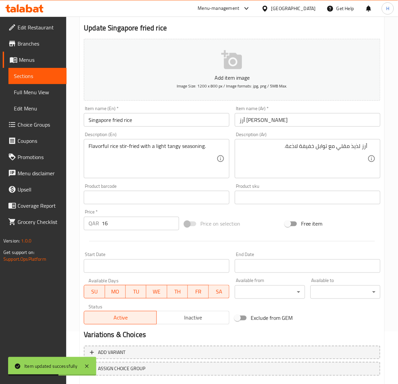
scroll to position [0, 0]
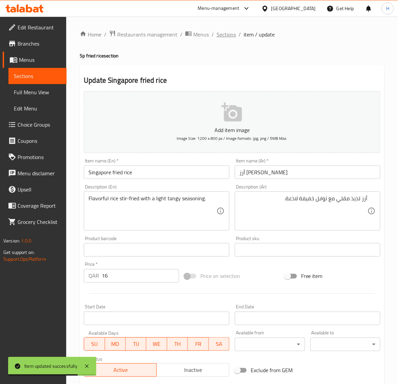
click at [218, 36] on span "Sections" at bounding box center [225, 34] width 19 height 8
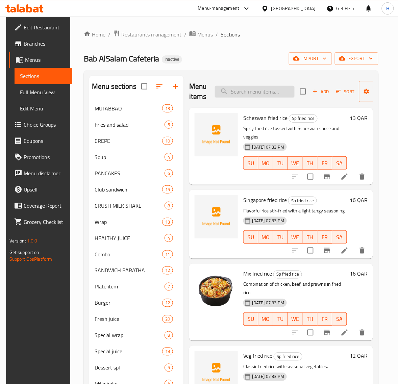
click at [258, 89] on input "search" at bounding box center [255, 92] width 80 height 12
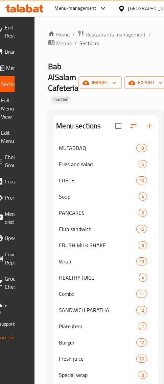
click at [151, 60] on div "Home / Restaurants management / Menus / Sections Bab AlSalam Cafeteria Inactive…" at bounding box center [105, 312] width 142 height 590
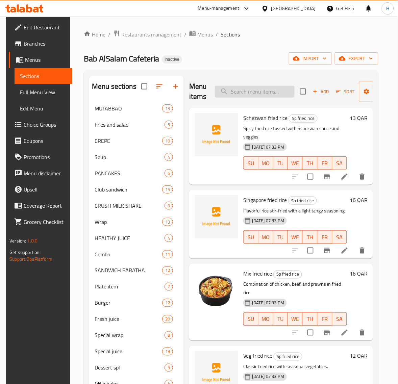
click at [267, 86] on input "search" at bounding box center [255, 92] width 80 height 12
paste input "Paneer chili"
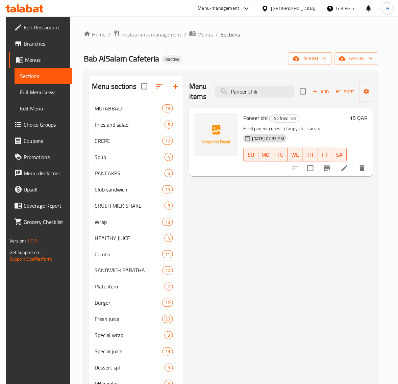
type input "Paneer chili"
click at [352, 172] on li at bounding box center [344, 168] width 19 height 12
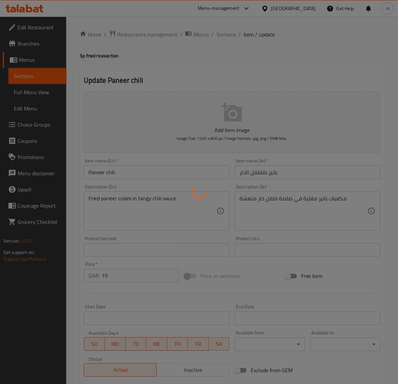
click at [294, 214] on div at bounding box center [199, 192] width 398 height 384
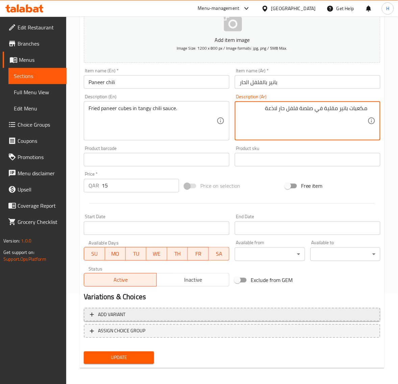
scroll to position [92, 0]
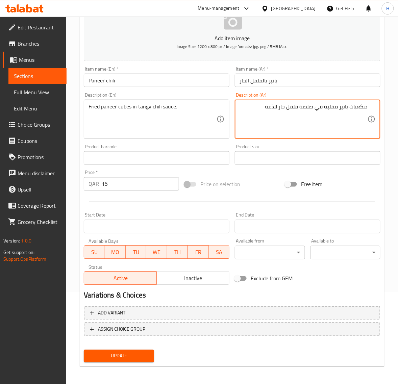
type textarea "مكعبات بانير مقلية في صلصة فلفل حار لاذعة"
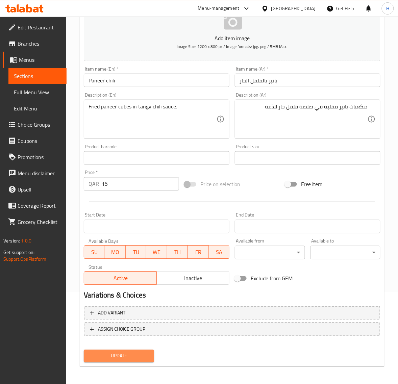
click at [142, 356] on span "Update" at bounding box center [118, 356] width 59 height 8
click at [129, 355] on span "Update" at bounding box center [118, 356] width 59 height 8
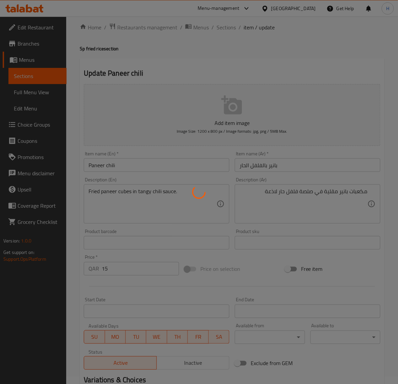
scroll to position [0, 0]
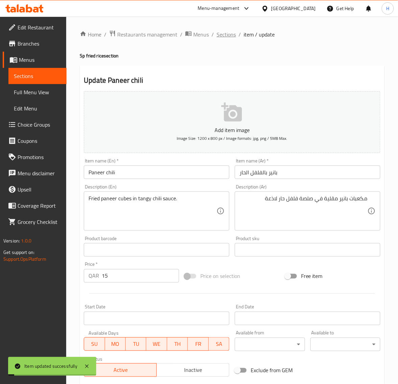
click at [232, 34] on span "Sections" at bounding box center [225, 34] width 19 height 8
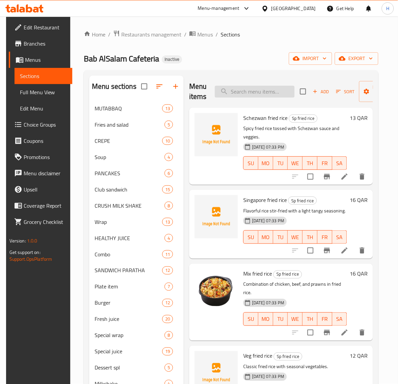
click at [252, 96] on input "search" at bounding box center [255, 92] width 80 height 12
paste input "Hotdog samoona"
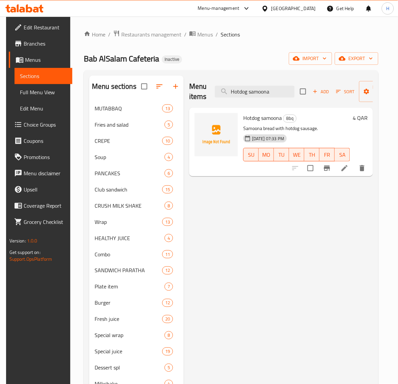
type input "Hotdog samoona"
click at [348, 166] on icon at bounding box center [344, 168] width 8 height 8
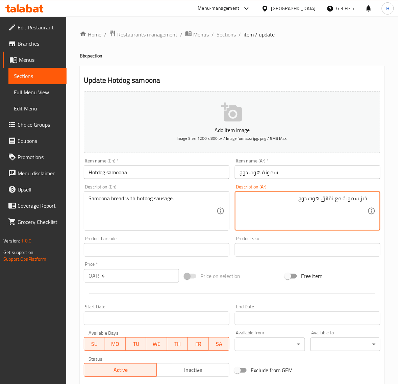
paste textarea "سج"
paste textarea "سجق"
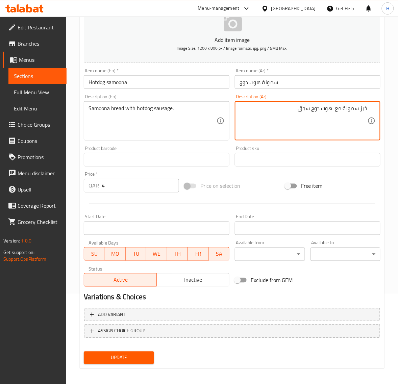
scroll to position [92, 0]
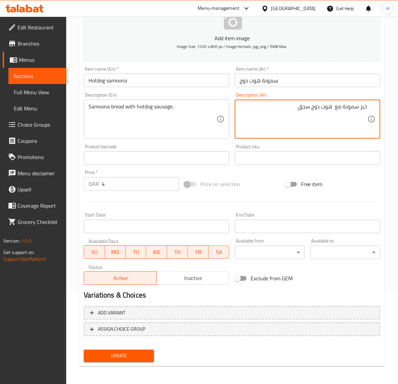
type textarea "خبز سمونة مع هوت دوج سجق"
click at [145, 352] on span "Update" at bounding box center [118, 356] width 59 height 8
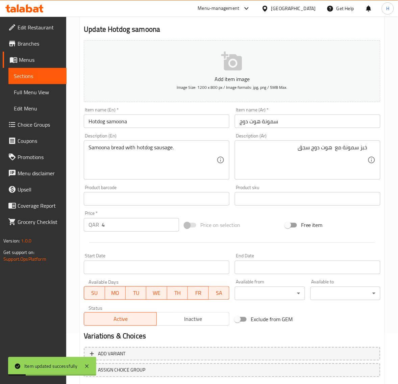
scroll to position [0, 0]
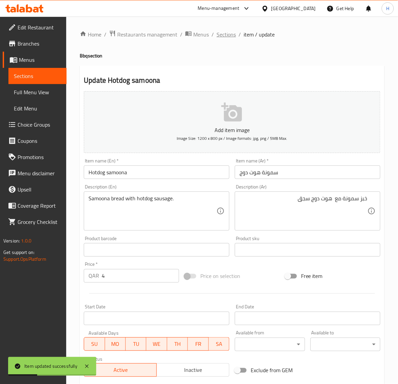
click at [230, 34] on span "Sections" at bounding box center [225, 34] width 19 height 8
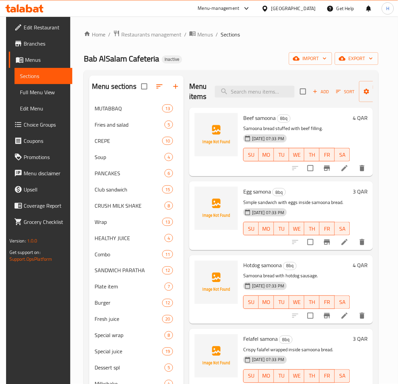
drag, startPoint x: 35, startPoint y: 93, endPoint x: 159, endPoint y: 1, distance: 153.6
click at [35, 93] on span "Full Menu View" at bounding box center [43, 92] width 47 height 8
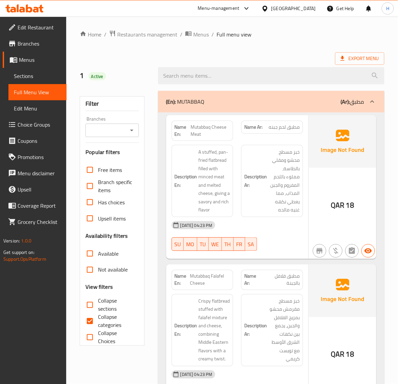
click at [39, 72] on span "Sections" at bounding box center [37, 76] width 47 height 8
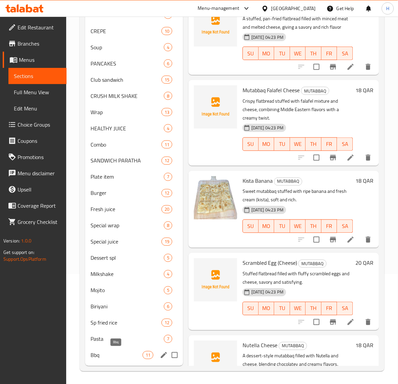
scroll to position [110, 0]
click at [115, 356] on span "Bbq" at bounding box center [116, 355] width 52 height 8
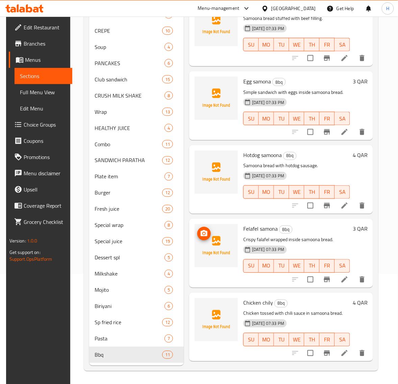
scroll to position [453, 0]
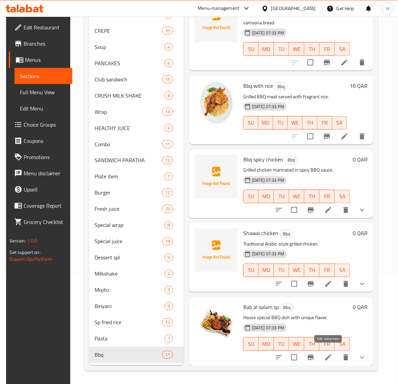
click at [326, 354] on icon at bounding box center [328, 357] width 8 height 8
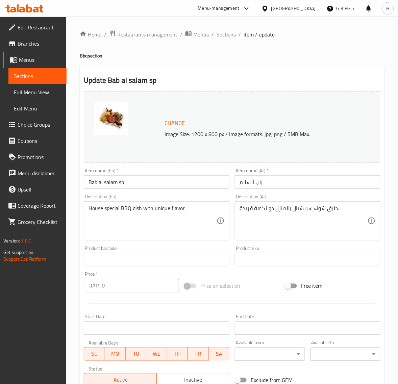
click at [314, 189] on div "Item name (Ar)   * باب السلام Item name (Ar) *" at bounding box center [307, 178] width 151 height 26
click at [316, 187] on input "باب السلام" at bounding box center [307, 182] width 145 height 14
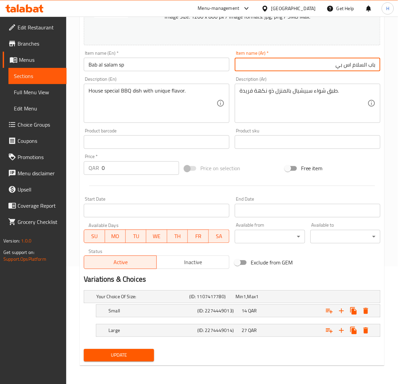
scroll to position [118, 0]
type input "باب السلام اس بي"
click at [137, 353] on span "Update" at bounding box center [118, 354] width 59 height 8
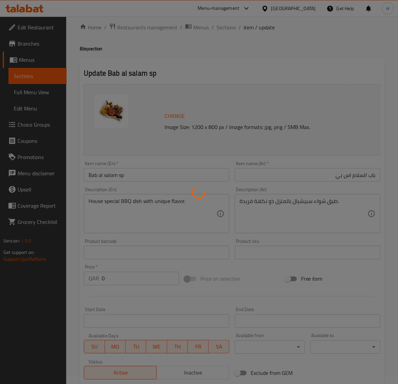
scroll to position [0, 0]
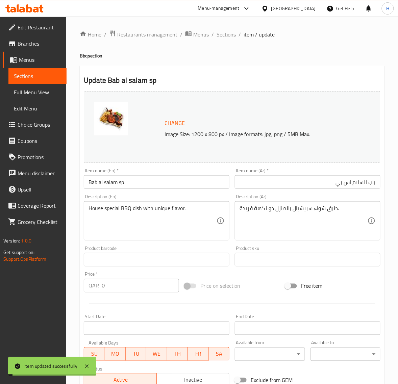
click at [225, 38] on span "Sections" at bounding box center [225, 34] width 19 height 8
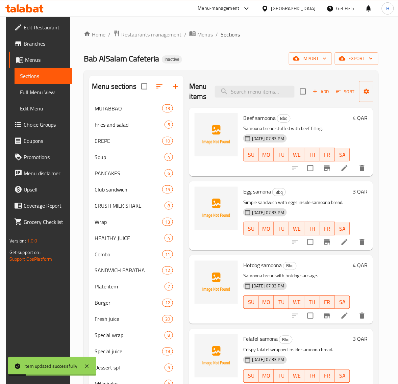
click at [53, 90] on span "Full Menu View" at bounding box center [43, 92] width 47 height 8
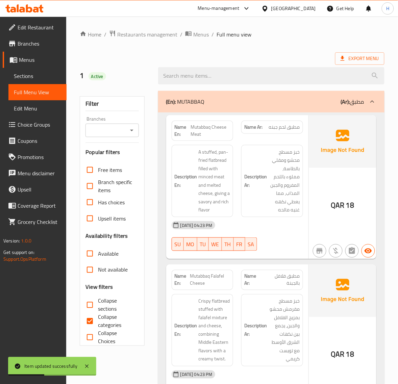
scroll to position [140, 0]
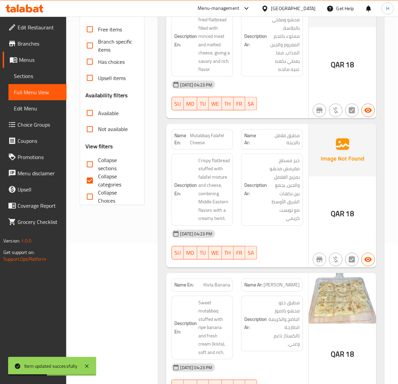
click at [89, 166] on input "Collapse sections" at bounding box center [90, 164] width 16 height 16
checkbox input "true"
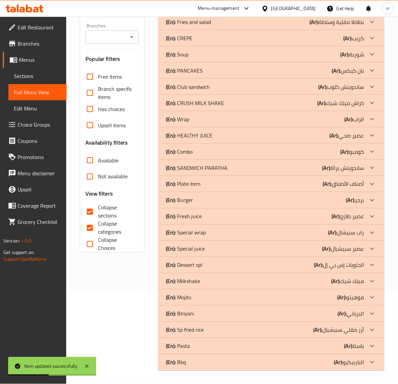
click at [88, 220] on input "Collapse categories" at bounding box center [90, 228] width 16 height 16
checkbox input "false"
click at [213, 364] on div "(En): Bbq (Ar): الباربيكيو" at bounding box center [265, 362] width 198 height 8
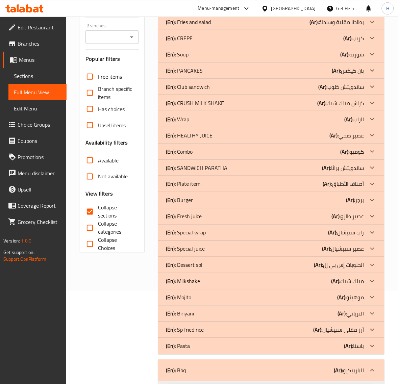
click at [209, 347] on div "(En): Pasta (Ar): باستا" at bounding box center [265, 346] width 198 height 8
click at [211, 331] on div "(En): Sp fried rice (Ar): أرز مقلي سبيشيال" at bounding box center [265, 330] width 198 height 8
click at [211, 315] on div "(En): [PERSON_NAME] (Ar): البرياني" at bounding box center [265, 314] width 198 height 8
click at [210, 295] on div "(En): Mojito (Ar): موهيتو" at bounding box center [265, 297] width 198 height 8
click at [216, 274] on div "(En): Milkshake (Ar): ميلك شيك" at bounding box center [271, 281] width 226 height 16
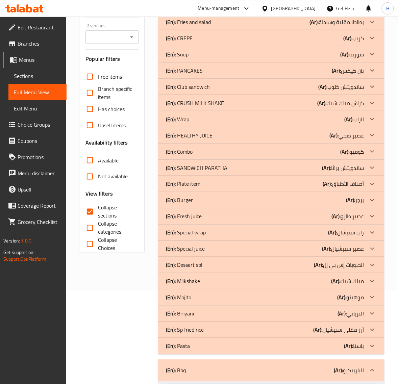
click at [218, 267] on div "(En): Dessert spl (Ar): الحلويات إس بي إل" at bounding box center [265, 265] width 198 height 8
click at [218, 250] on div "(En): Special juice (Ar): عصير سبيشيال" at bounding box center [265, 249] width 198 height 8
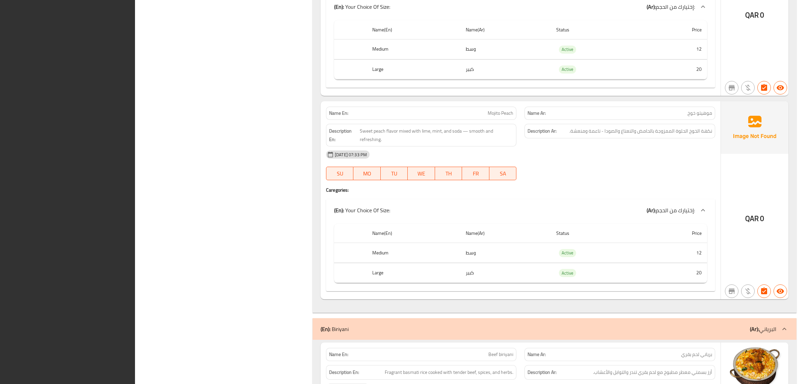
scroll to position [5055, 0]
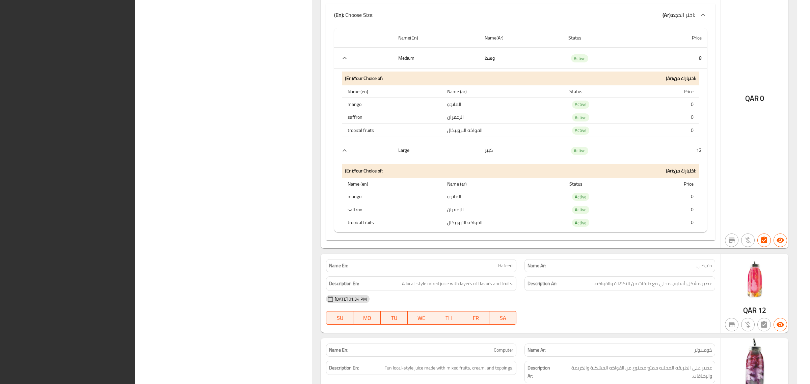
scroll to position [0, 0]
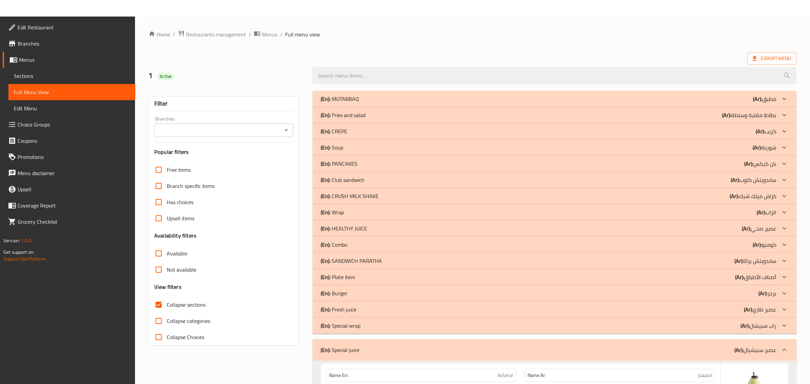
click at [176, 301] on span "Collapse sections" at bounding box center [186, 305] width 39 height 8
click at [167, 301] on input "Collapse sections" at bounding box center [159, 305] width 16 height 16
checkbox input "false"
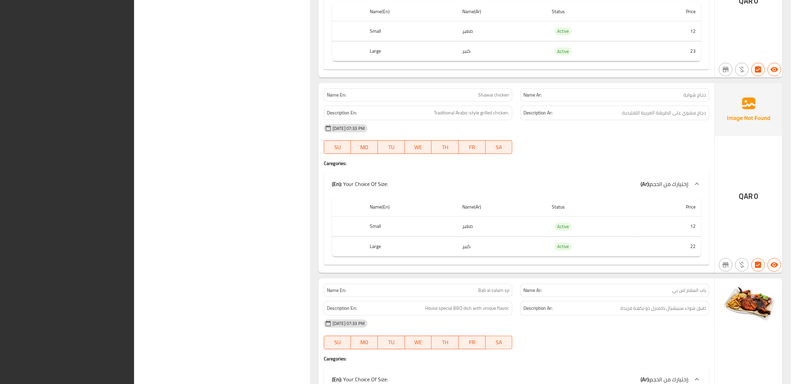
scroll to position [26093, 0]
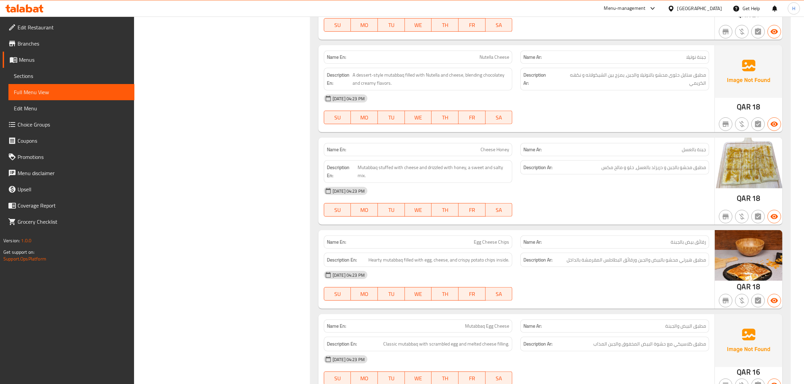
scroll to position [0, 0]
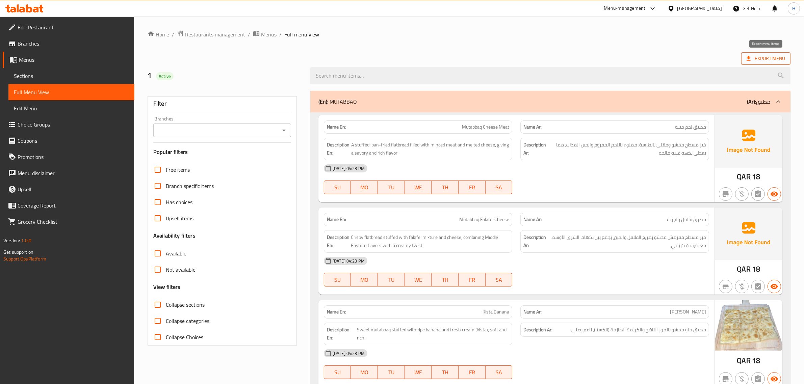
click at [404, 53] on span "Export Menu" at bounding box center [765, 58] width 49 height 12
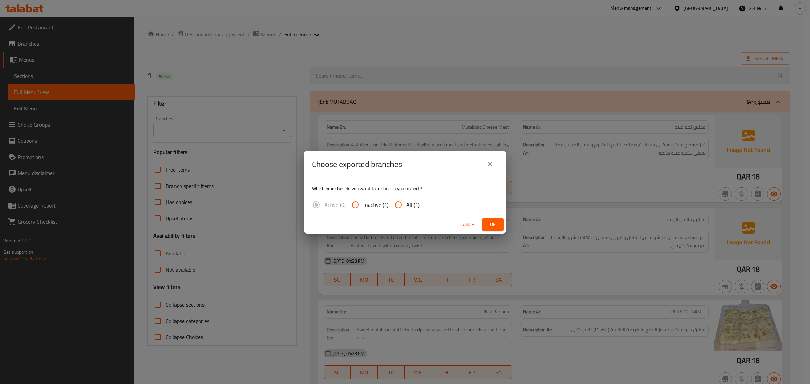
click at [403, 202] on input "All (1)" at bounding box center [398, 205] width 16 height 16
radio input "true"
click at [404, 221] on button "Ok" at bounding box center [493, 224] width 22 height 12
